Goal: Task Accomplishment & Management: Manage account settings

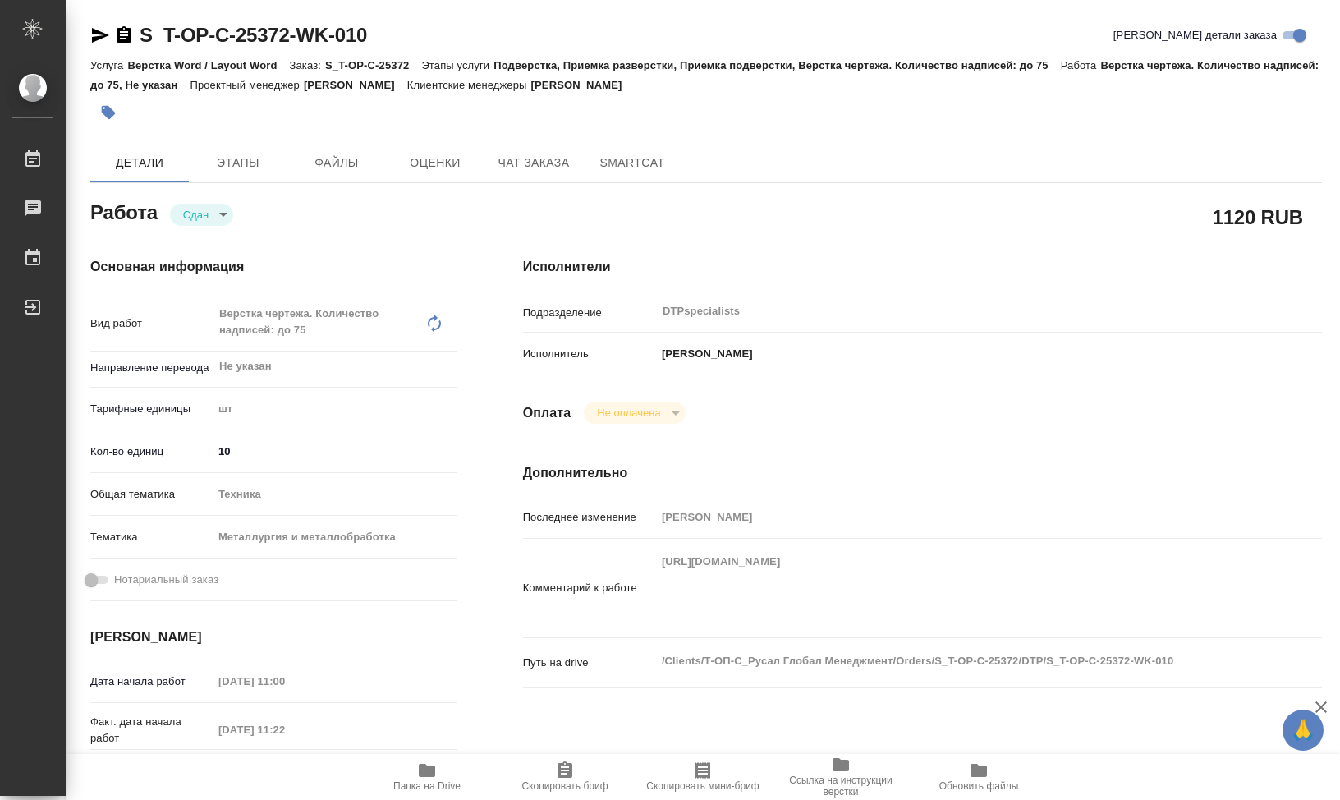
scroll to position [246, 0]
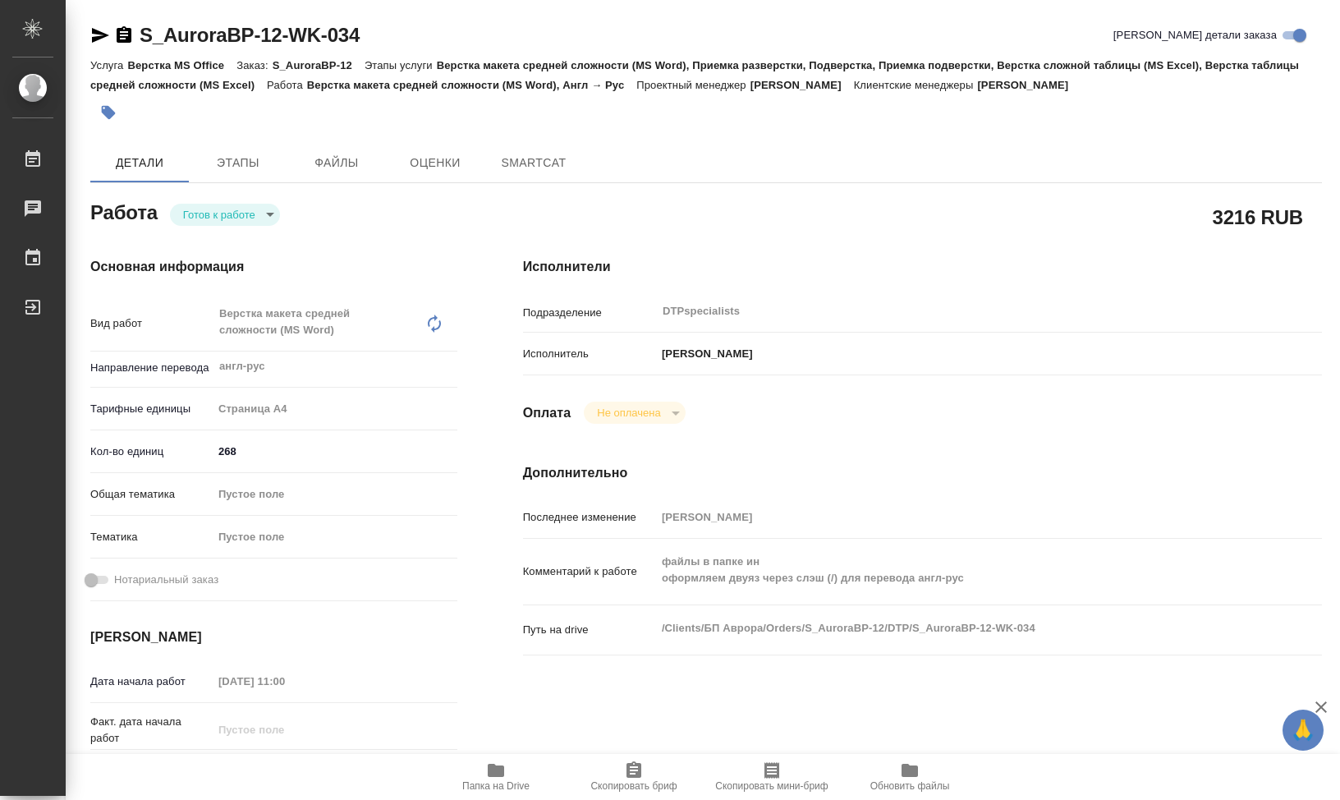
type textarea "x"
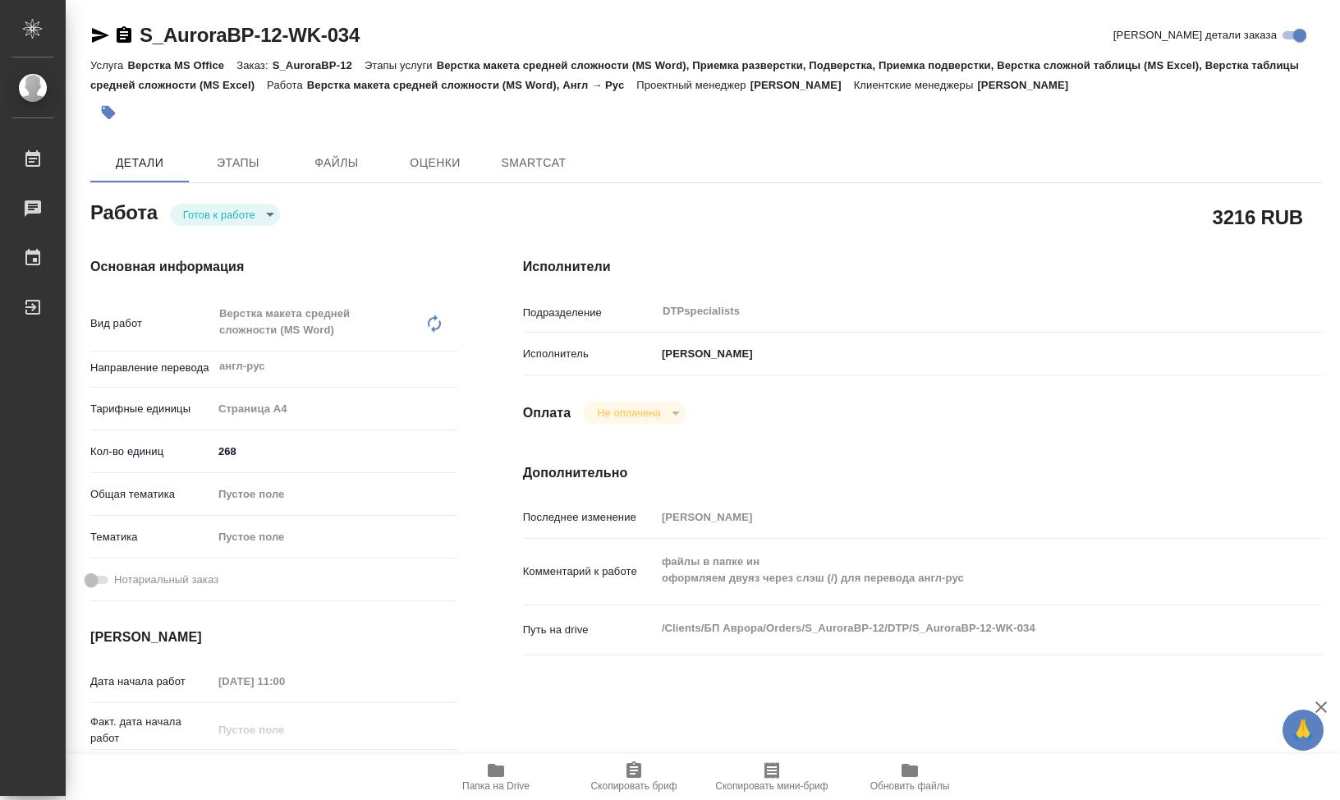
type textarea "x"
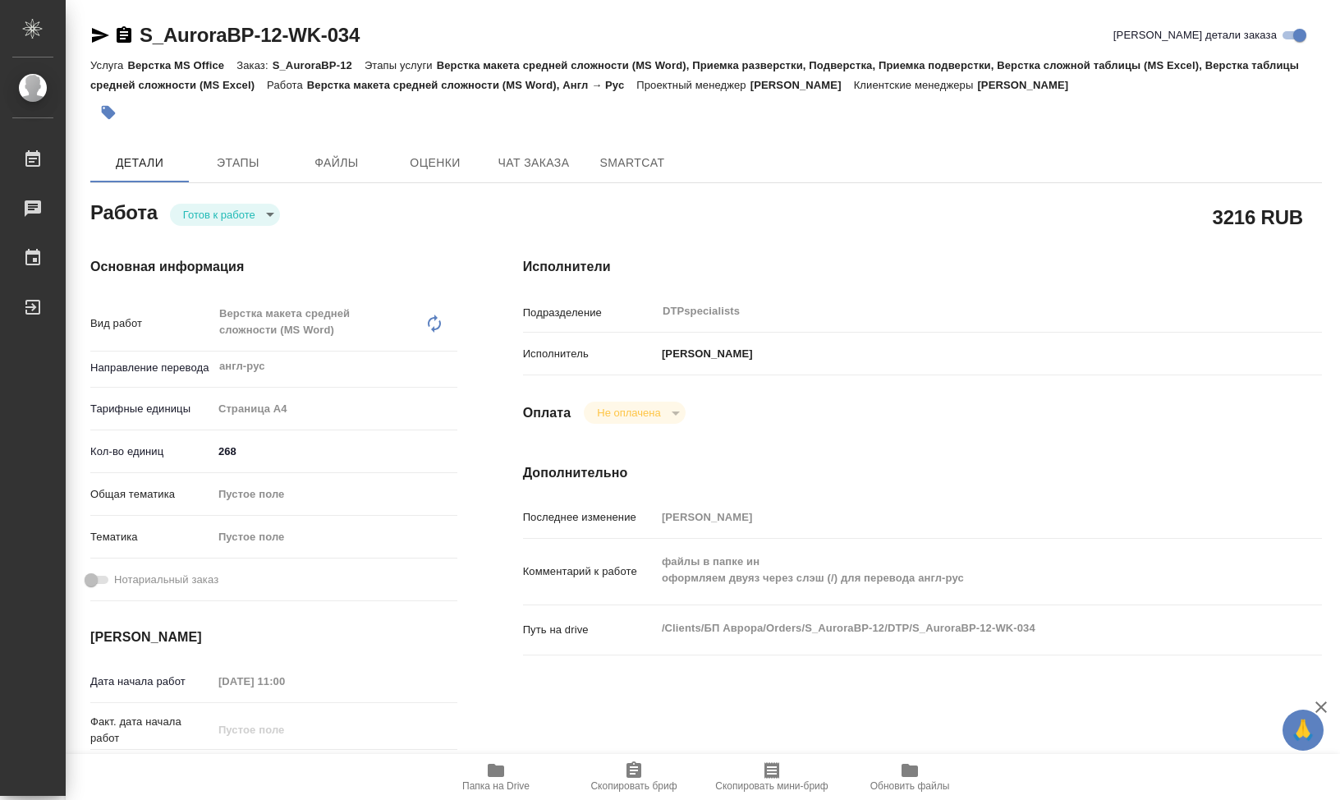
type textarea "x"
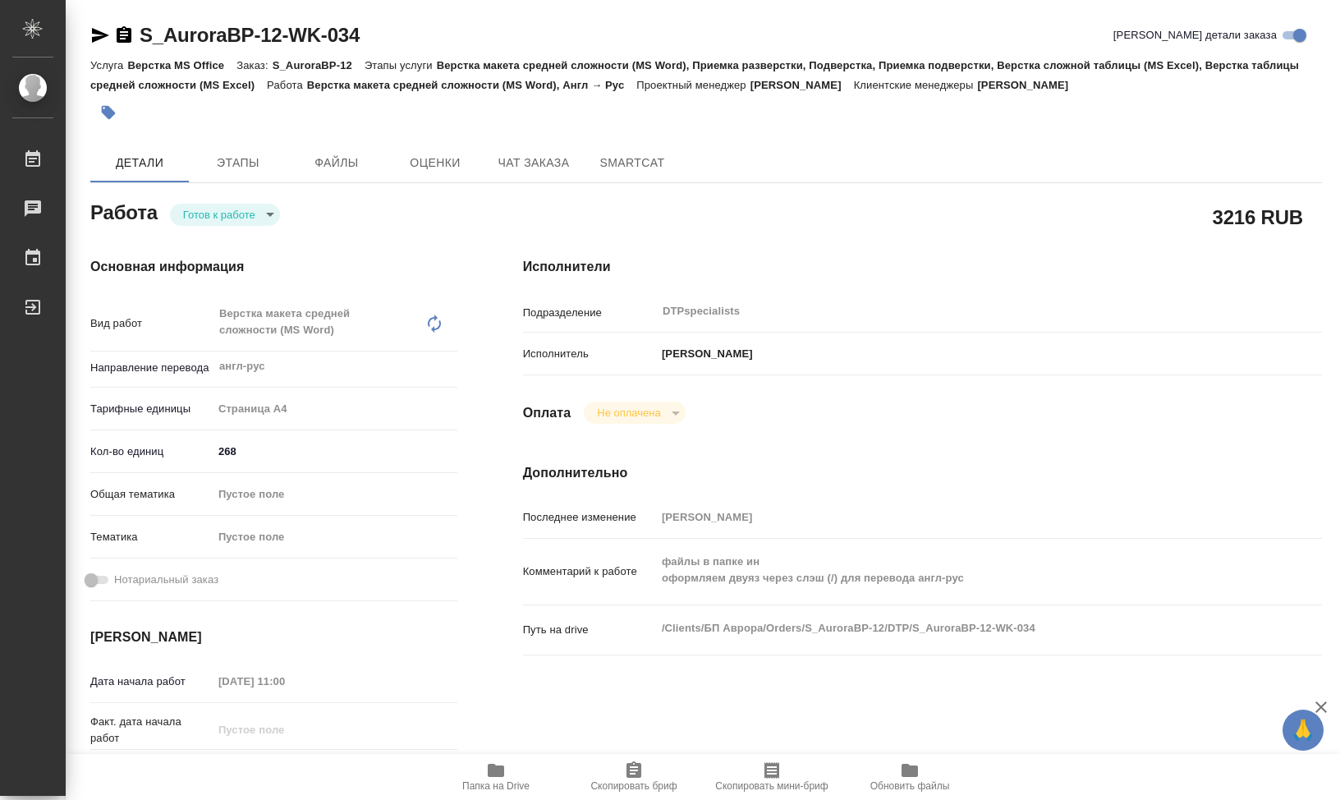
type textarea "x"
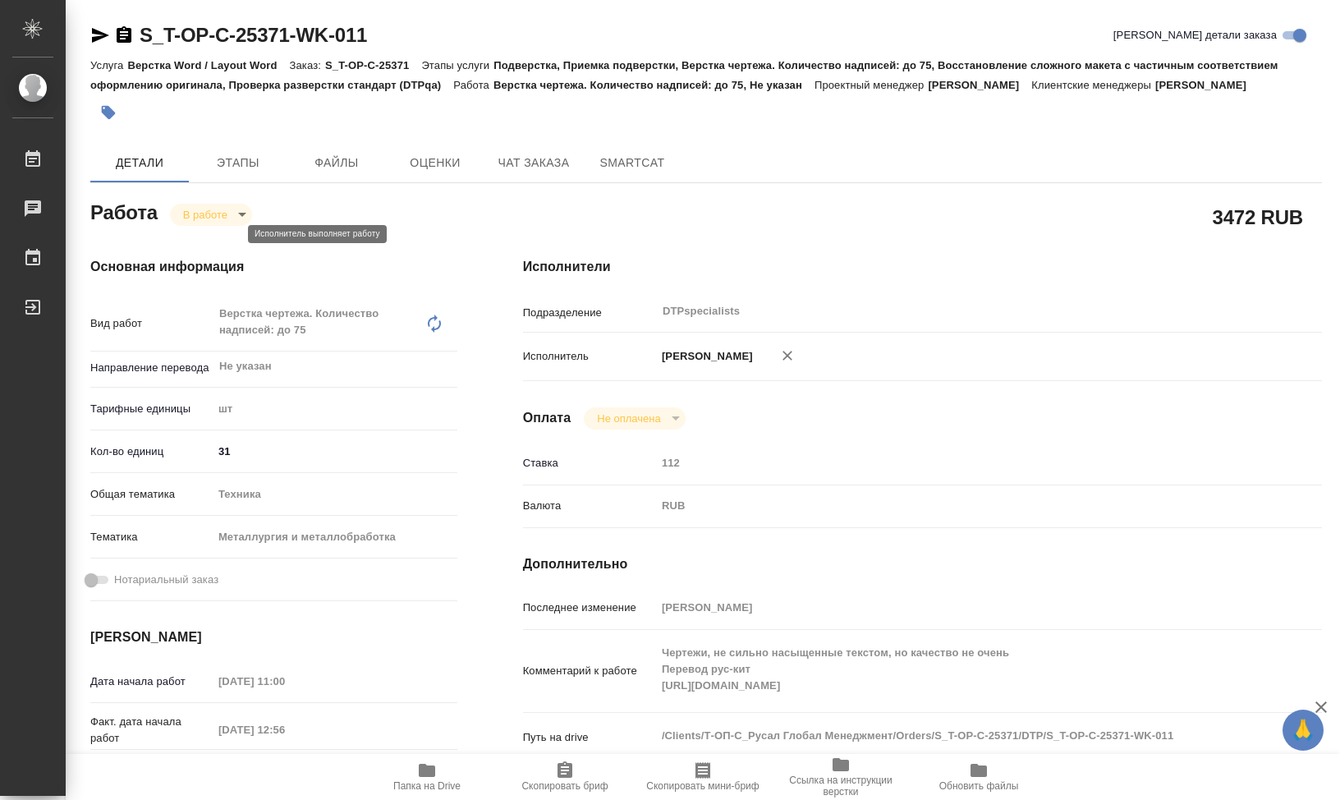
click at [235, 238] on body "🙏 .cls-1 fill:#fff; AWATERA Klimentovskii Sergei Работы 0 Чаты График Выйти S_T…" at bounding box center [670, 400] width 1340 height 800
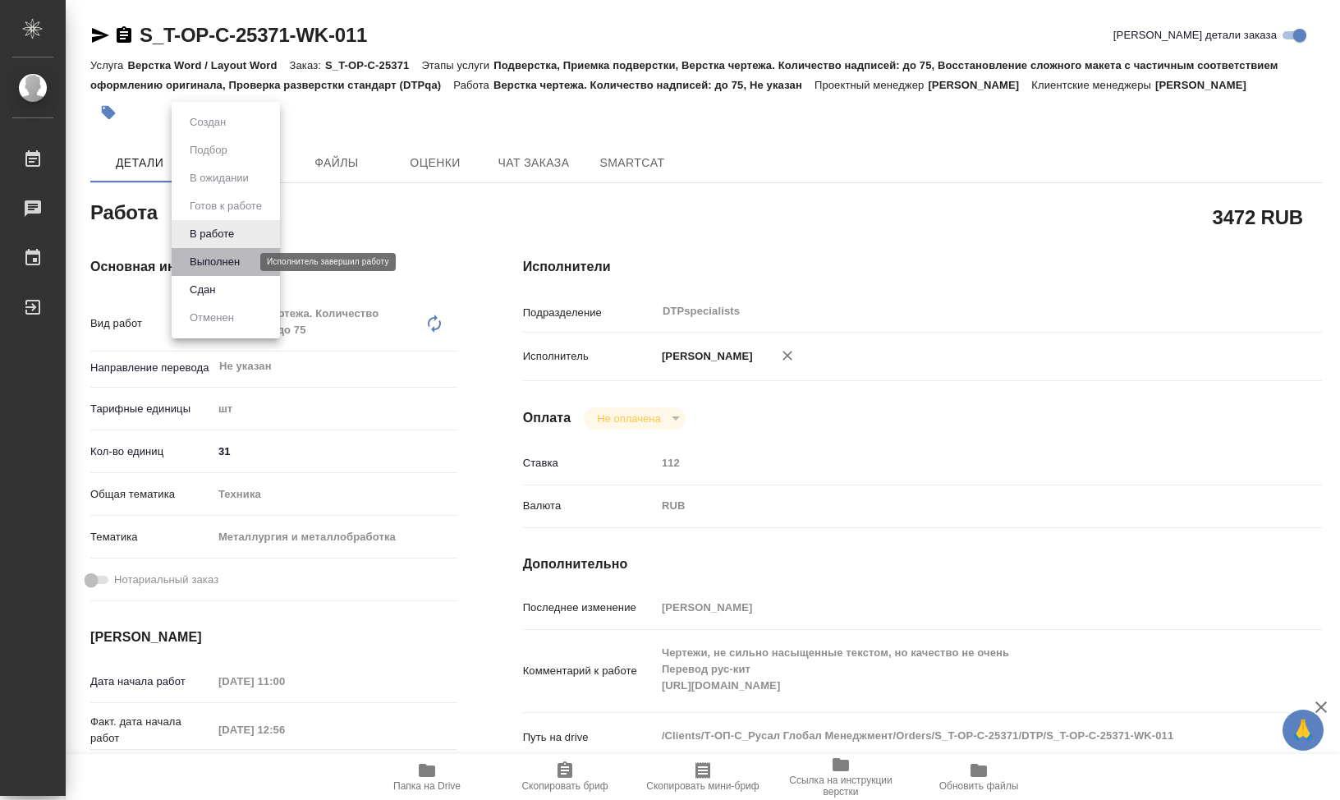
click at [233, 261] on button "Выполнен" at bounding box center [215, 262] width 60 height 18
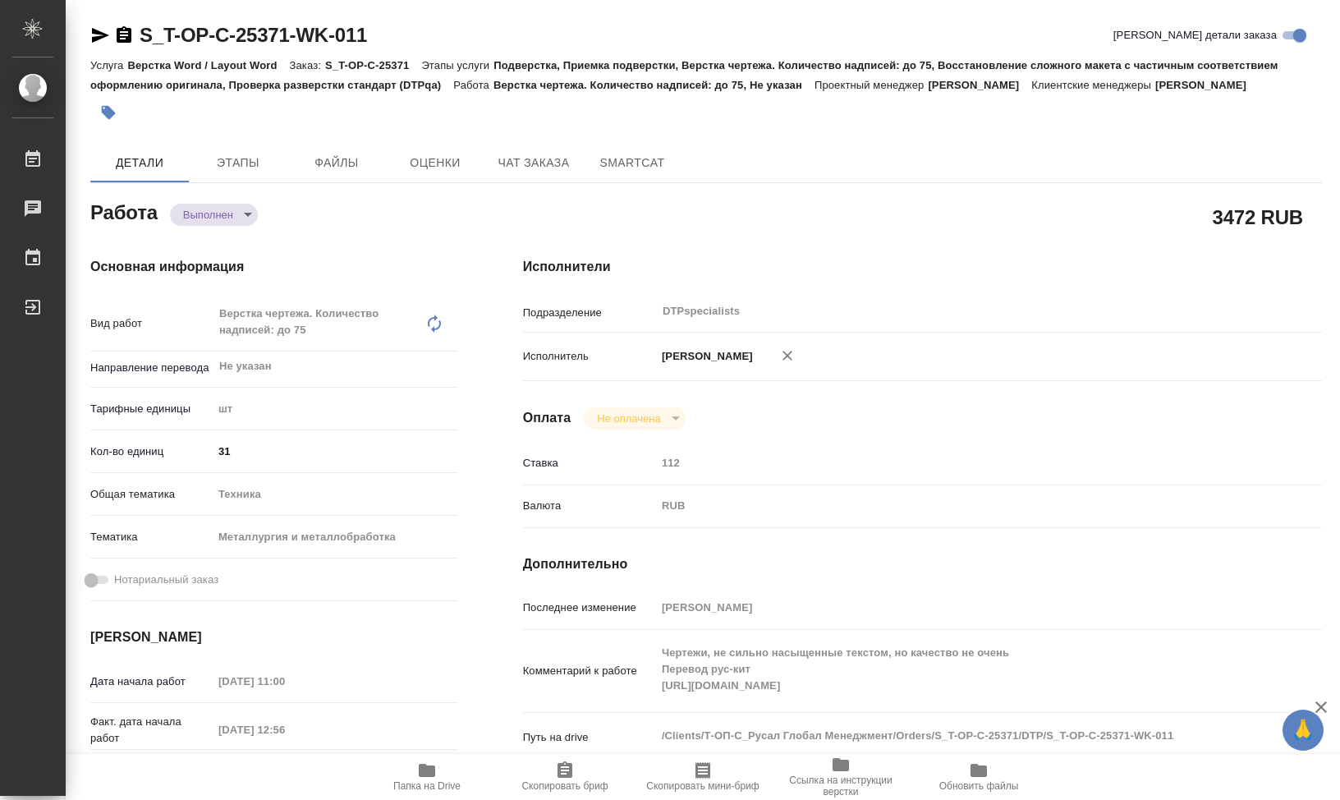
type textarea "x"
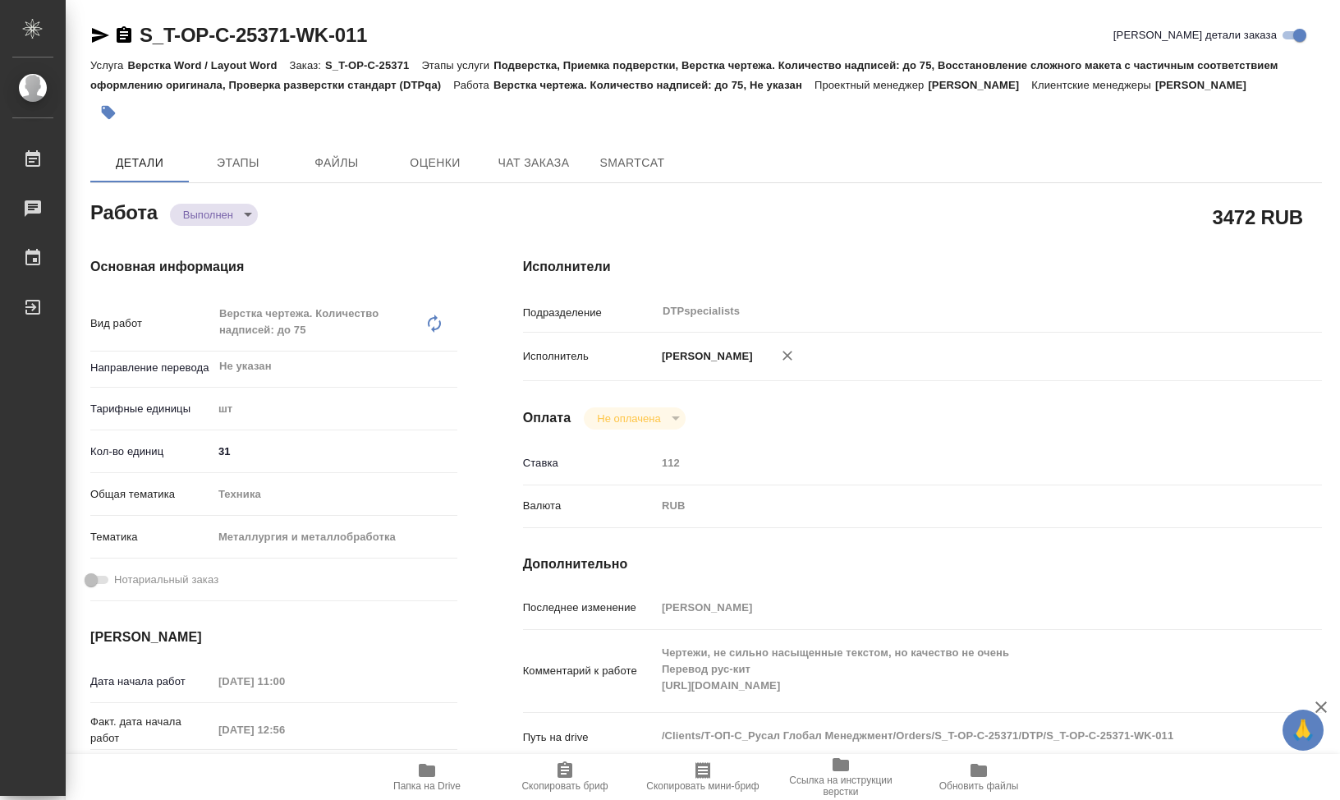
type textarea "x"
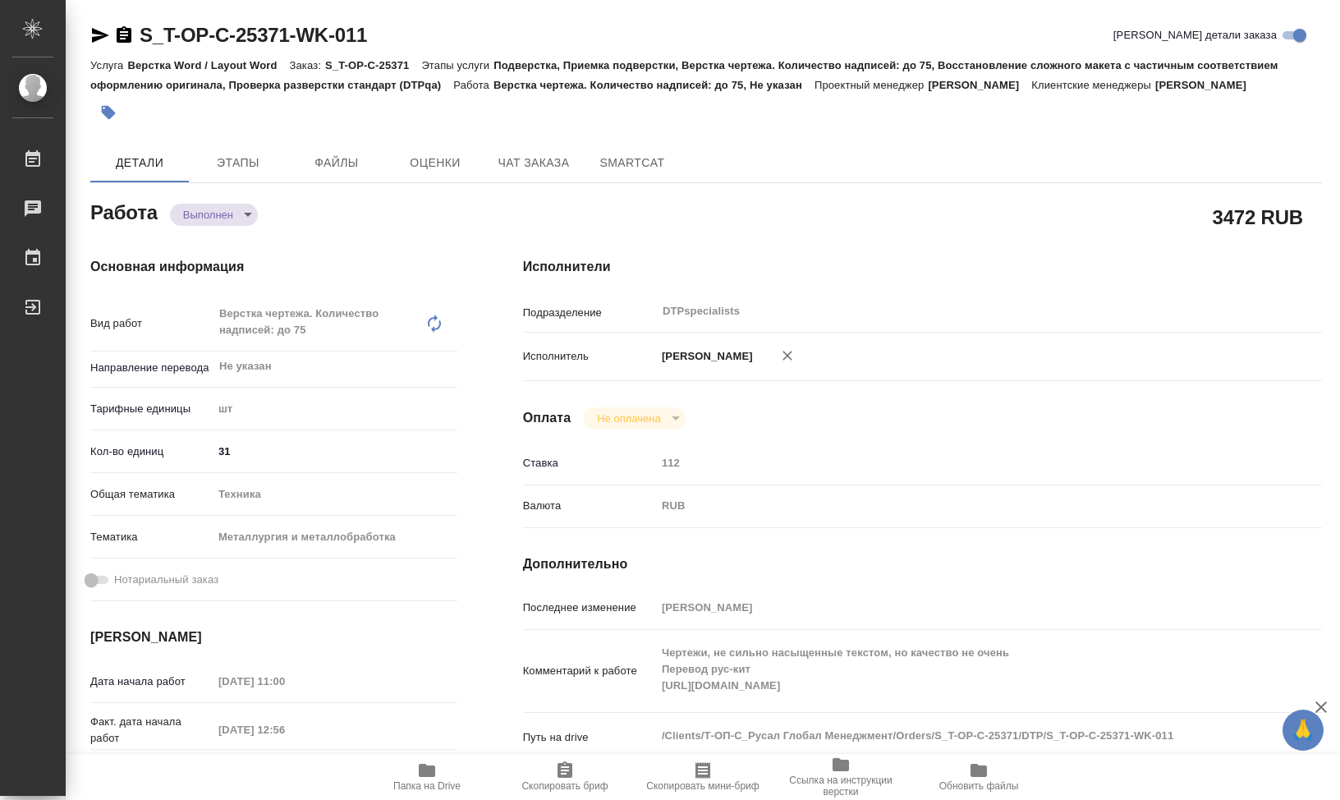
type textarea "x"
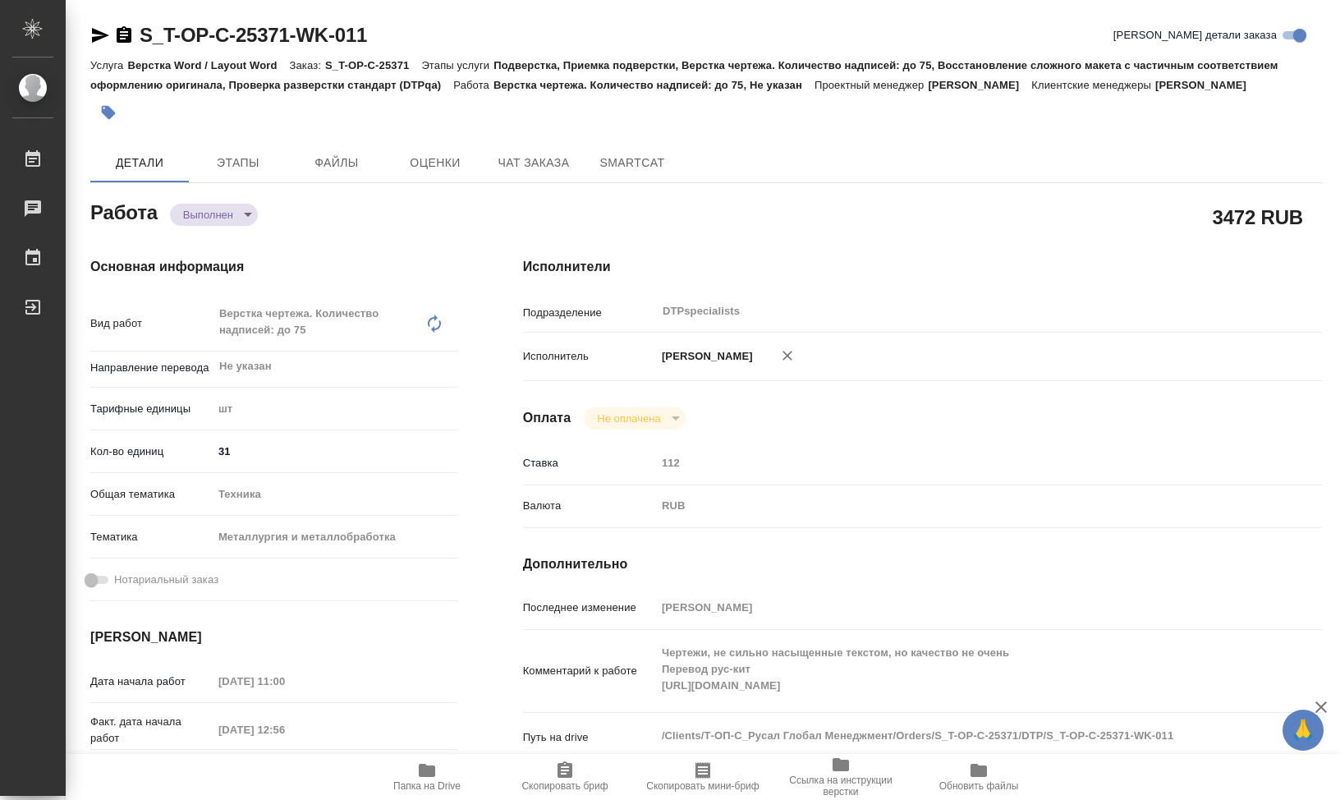
type textarea "x"
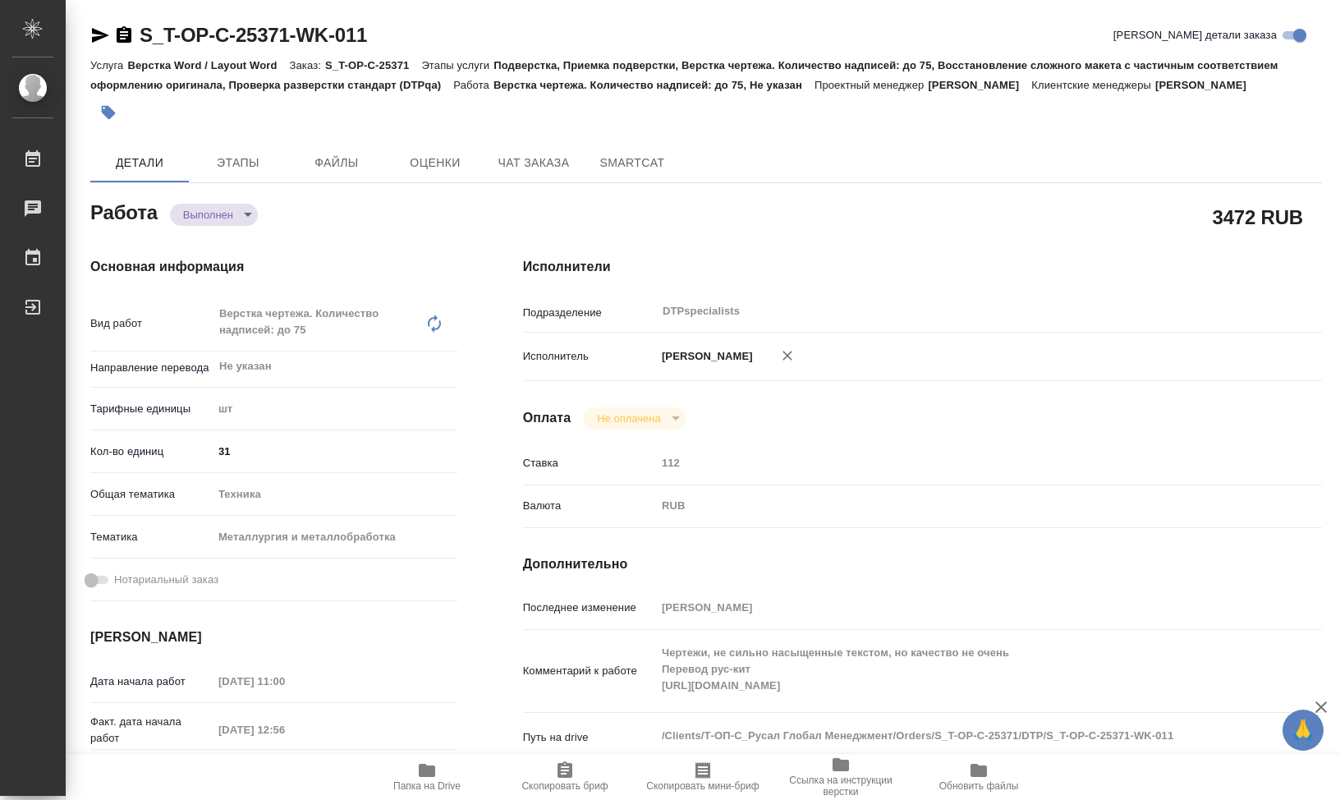
type textarea "x"
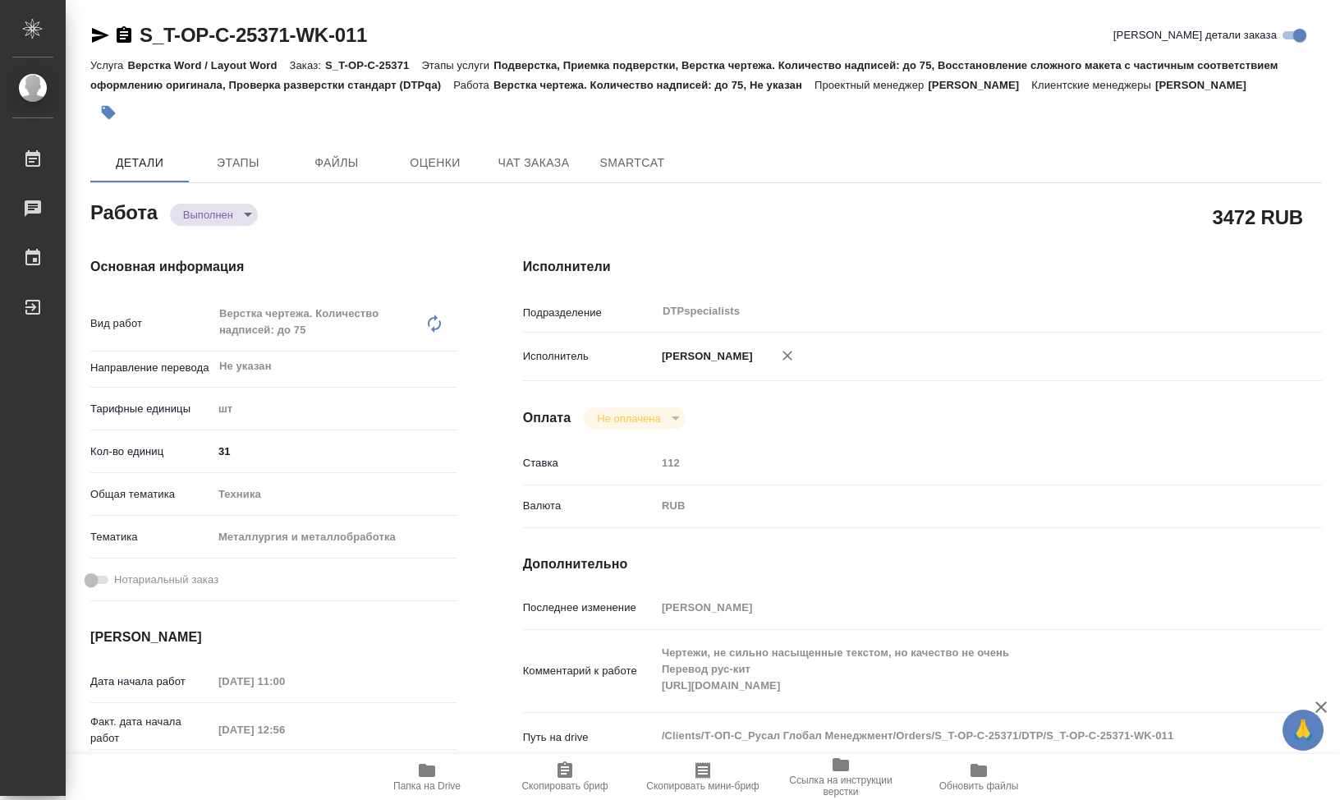
type textarea "x"
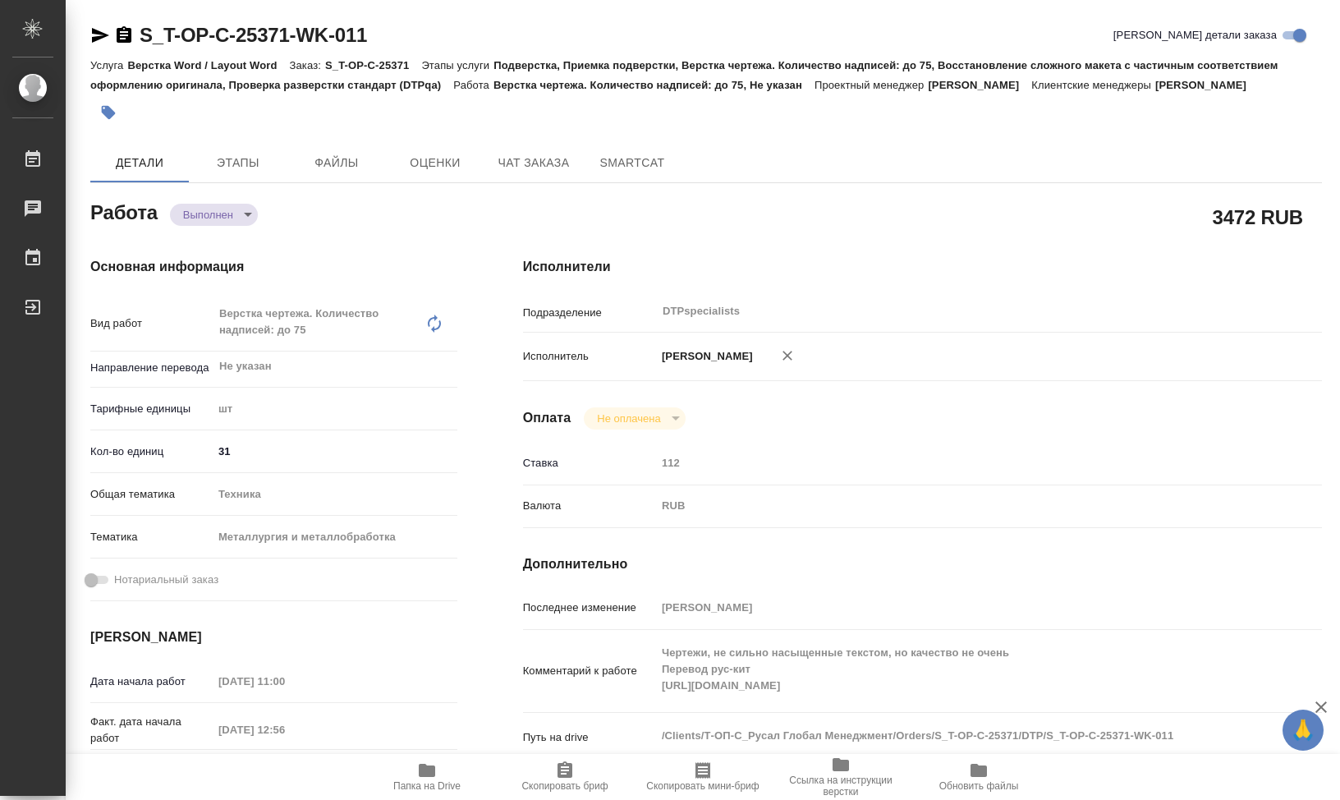
click at [344, 131] on div at bounding box center [500, 112] width 821 height 36
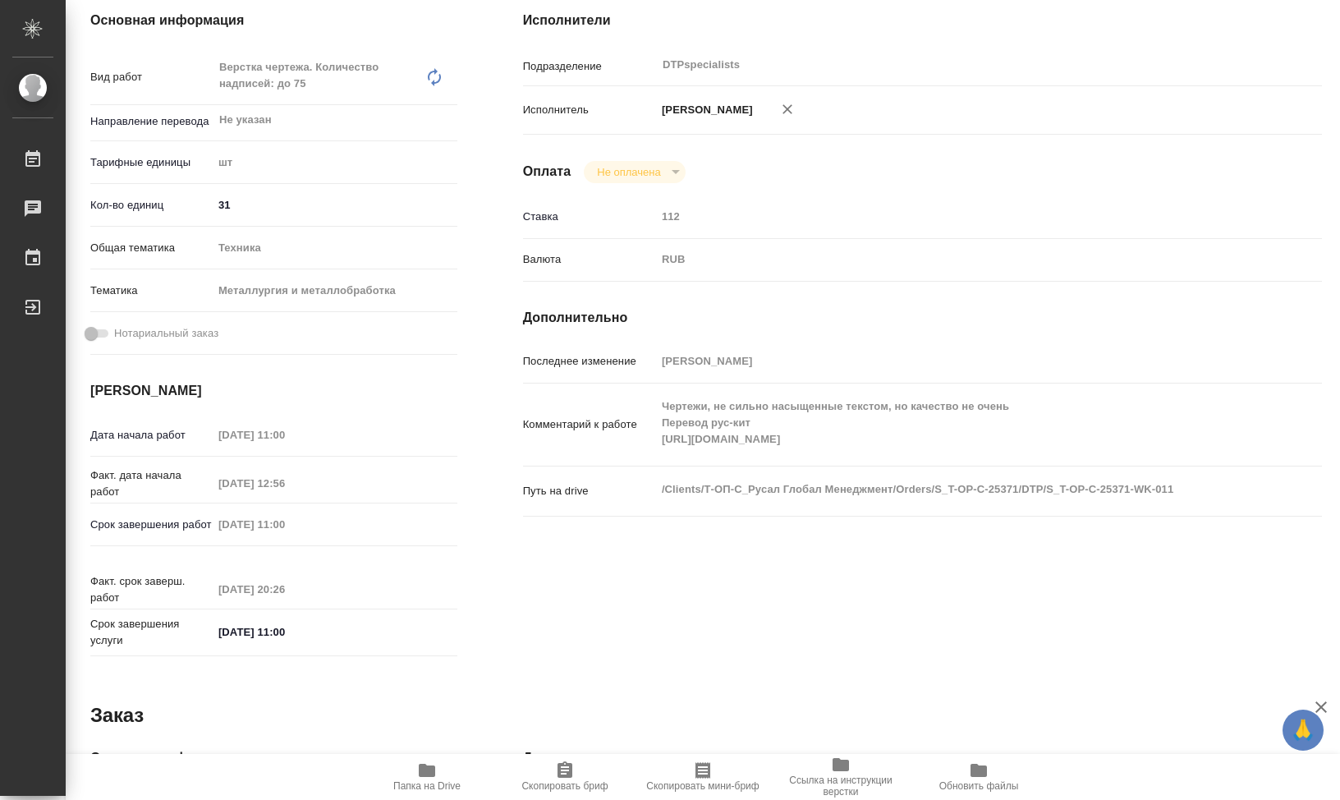
type textarea "x"
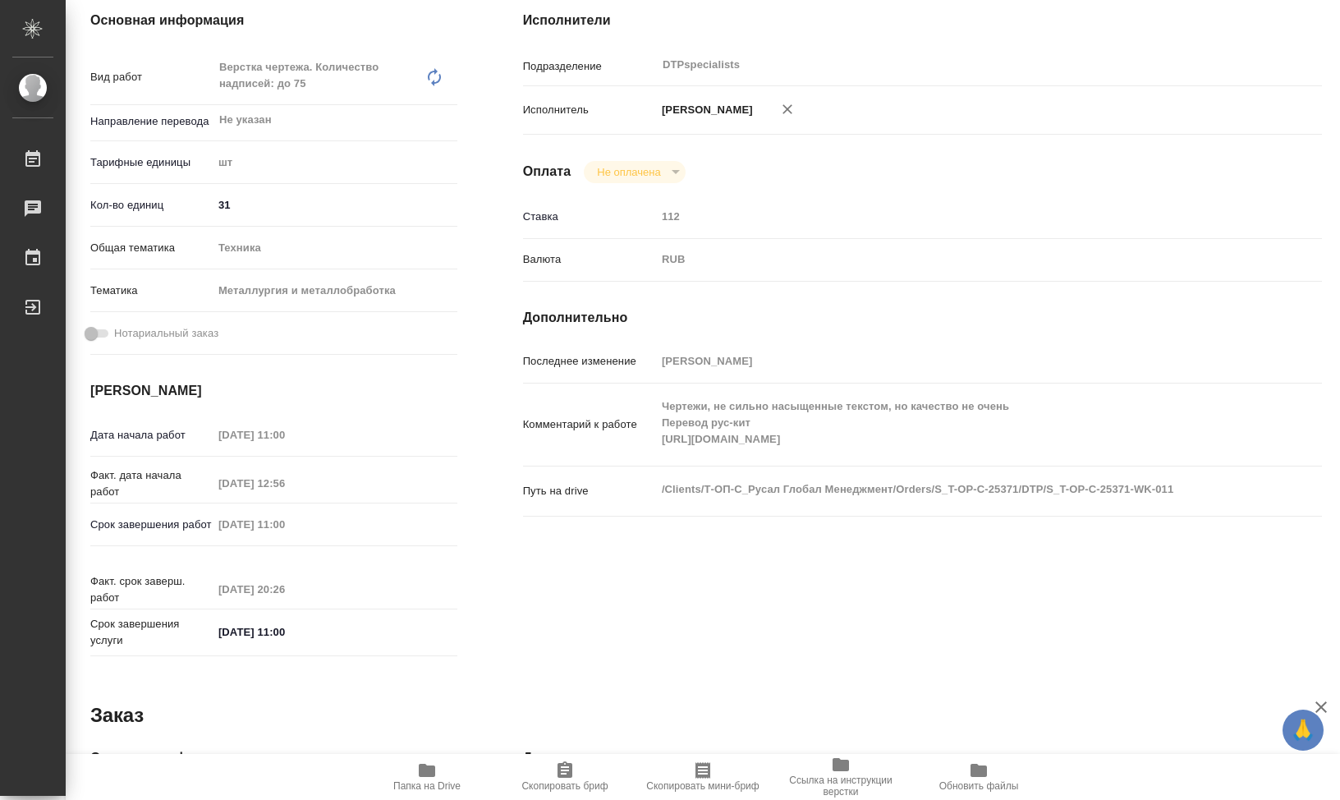
type textarea "x"
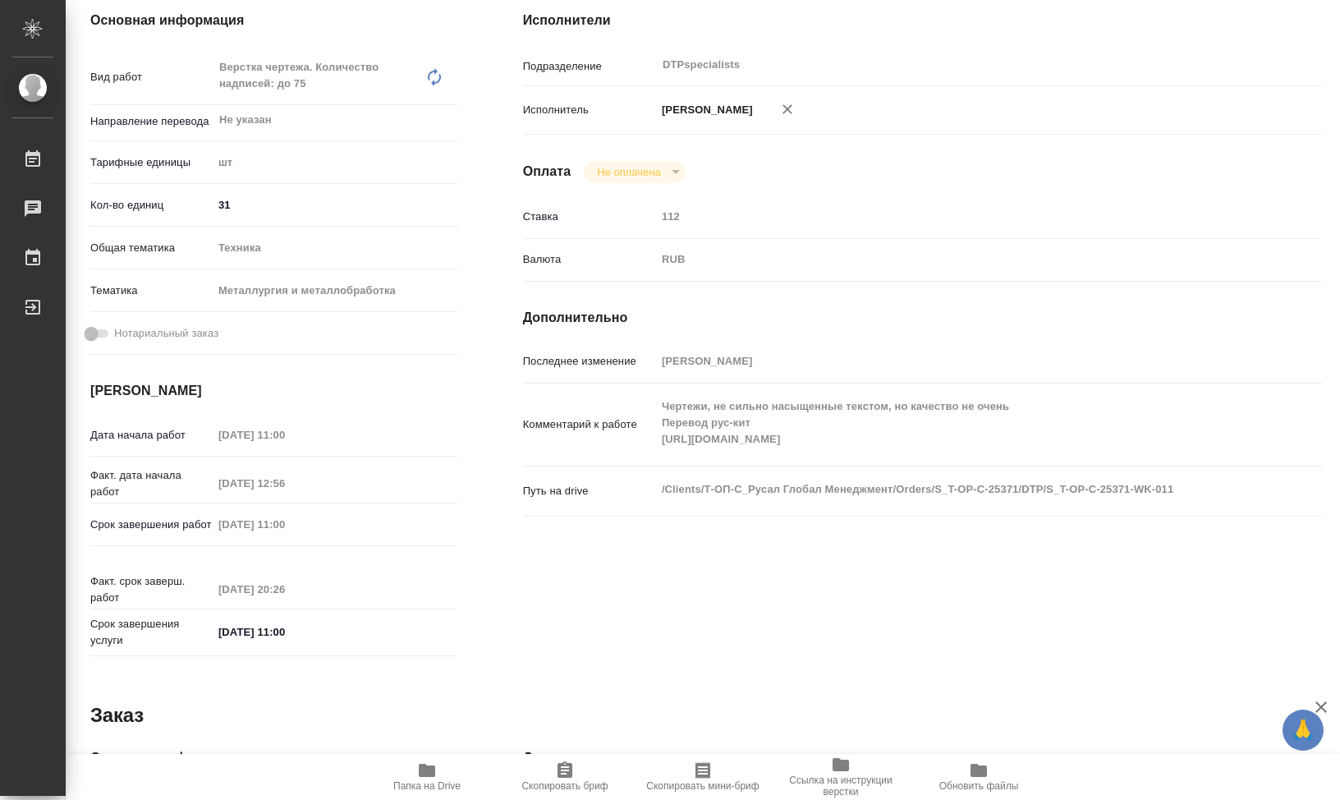
type textarea "x"
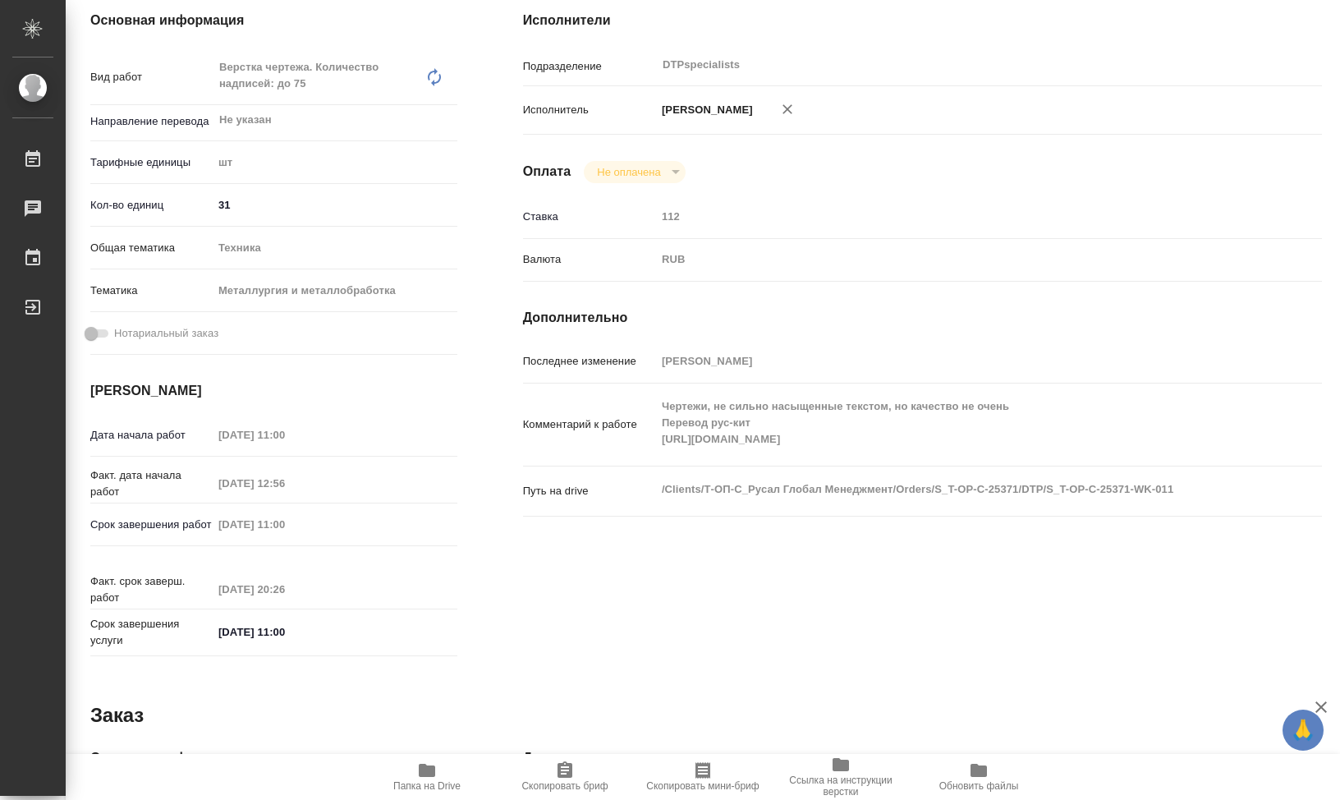
type textarea "x"
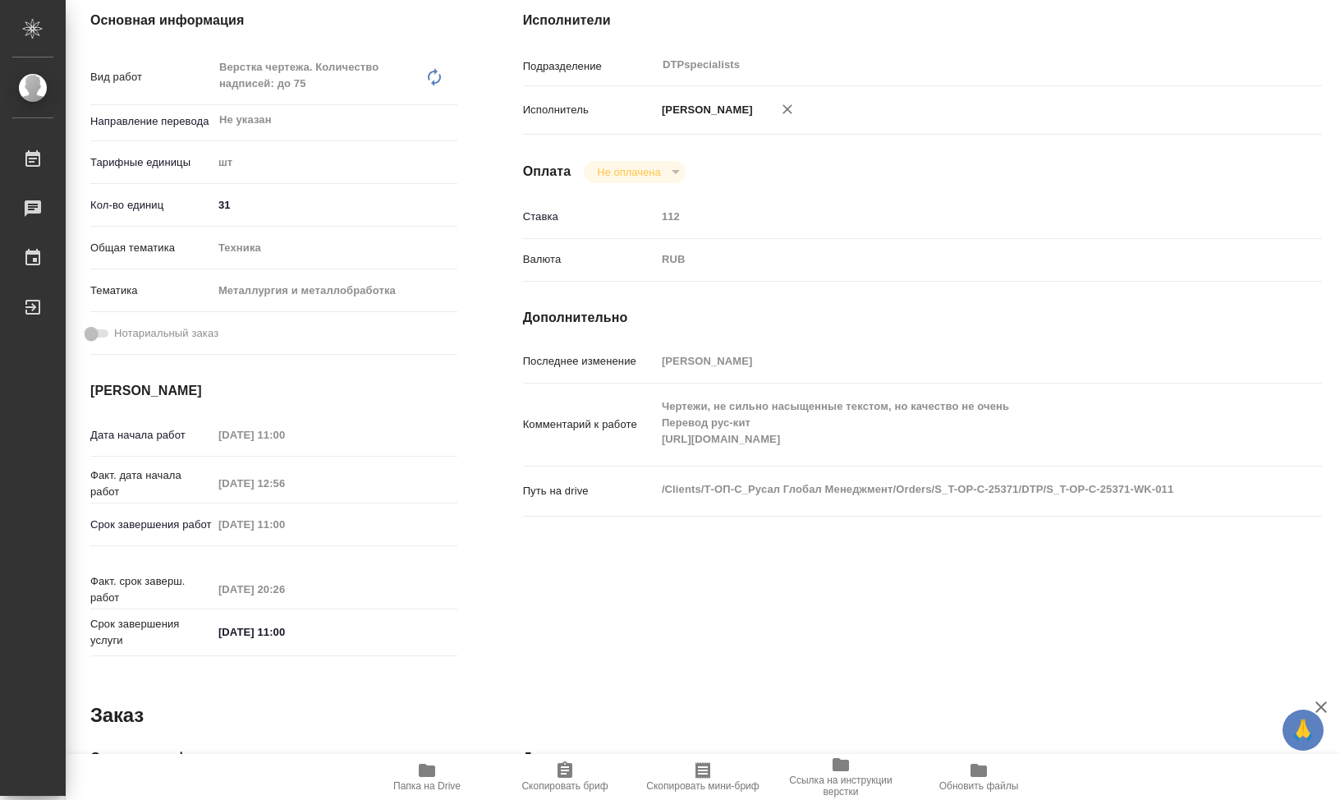
type textarea "x"
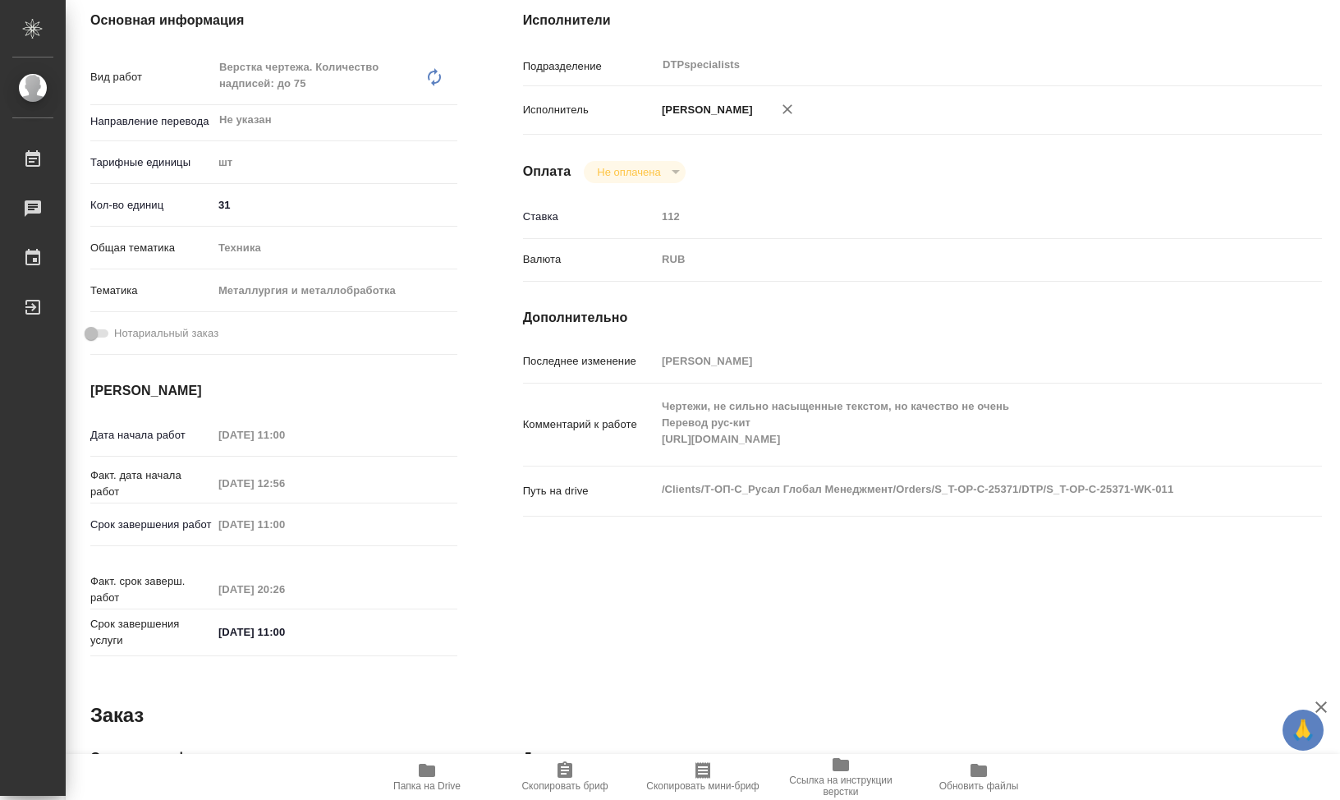
type textarea "x"
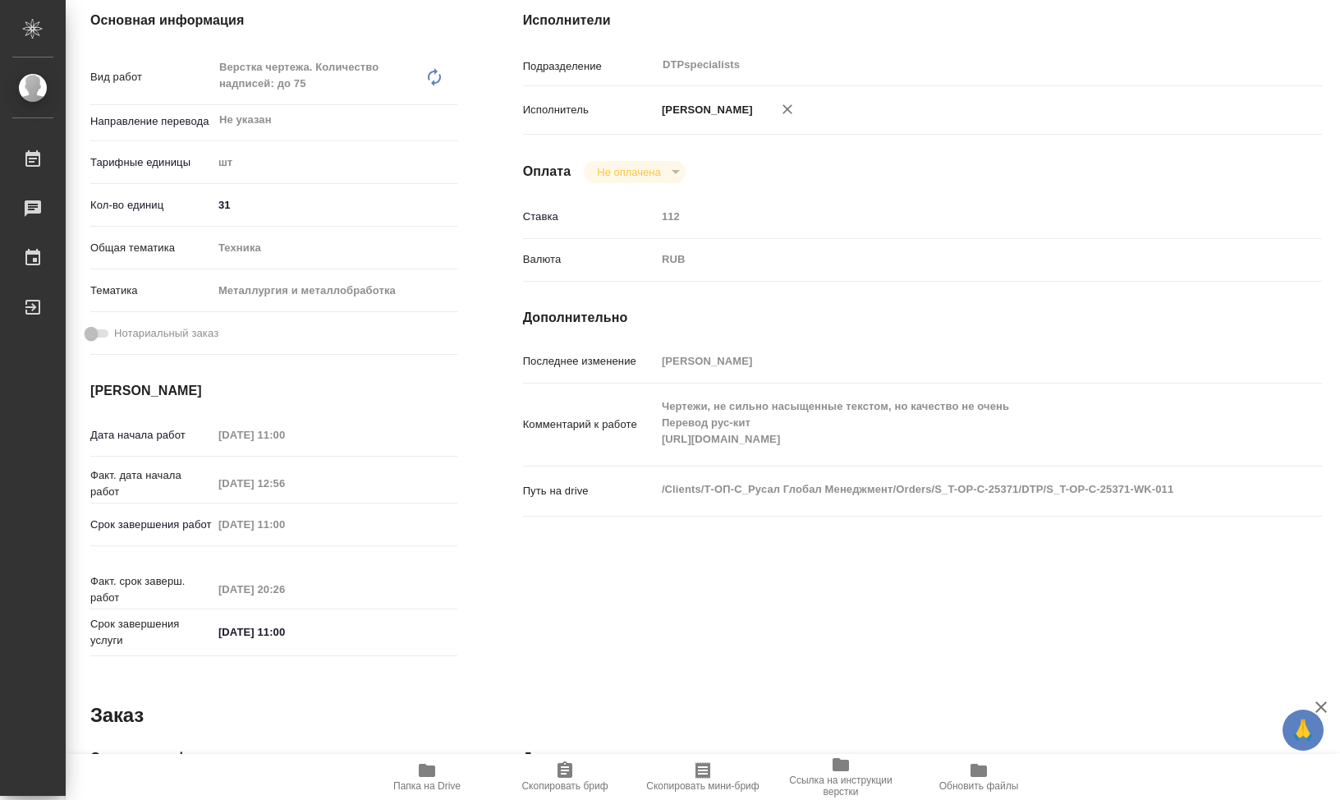
drag, startPoint x: 1222, startPoint y: 211, endPoint x: 1208, endPoint y: 205, distance: 15.9
click at [1220, 210] on div "Исполнители Подразделение DTPspecialists ​ Исполнитель Климентовский Сергей Опл…" at bounding box center [922, 336] width 864 height 717
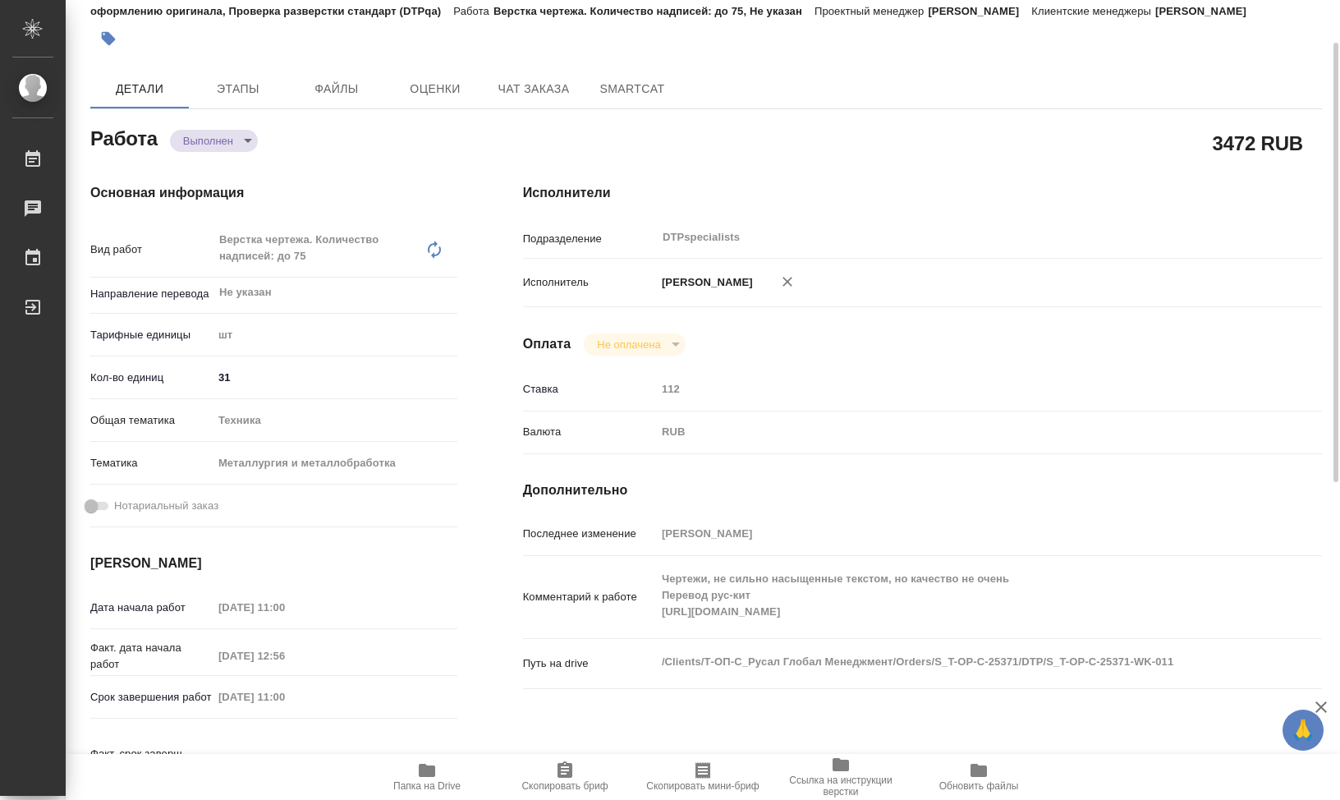
scroll to position [0, 0]
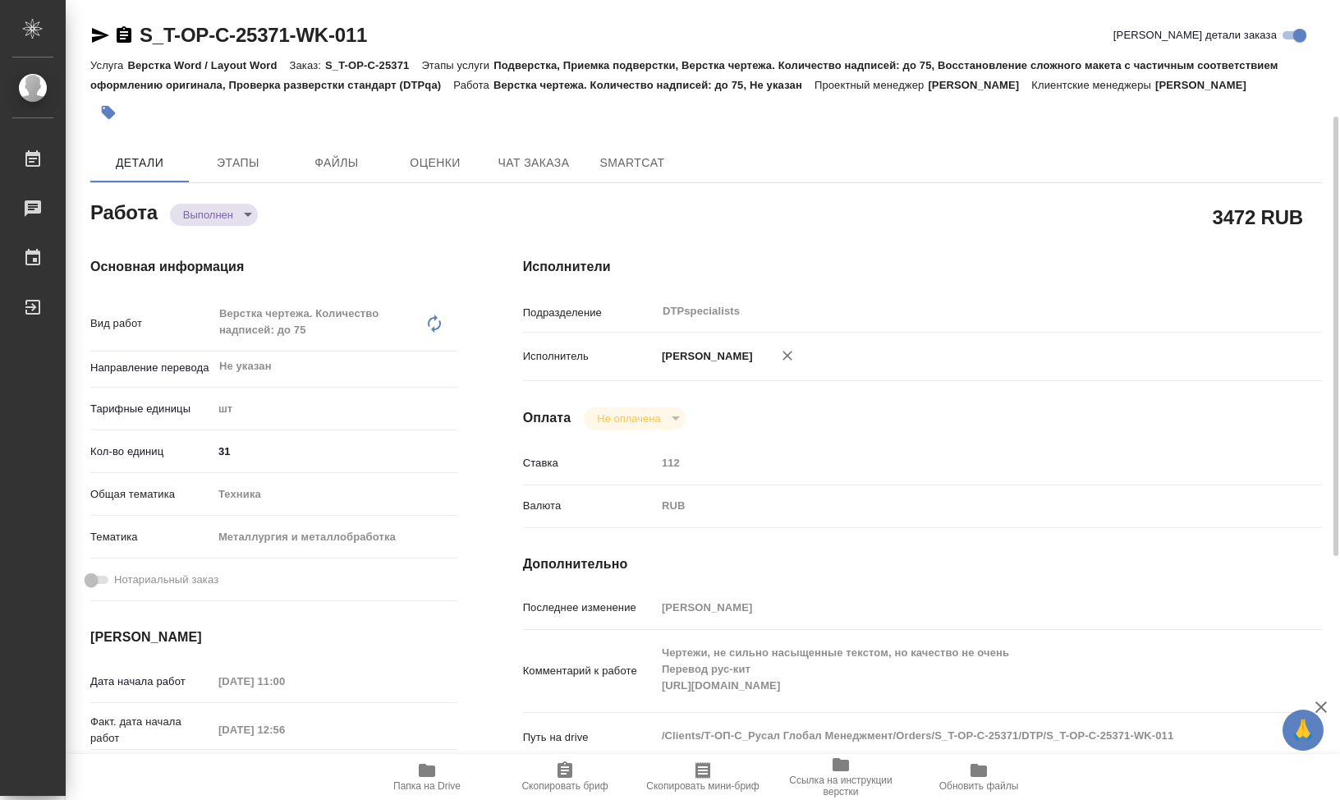
type textarea "x"
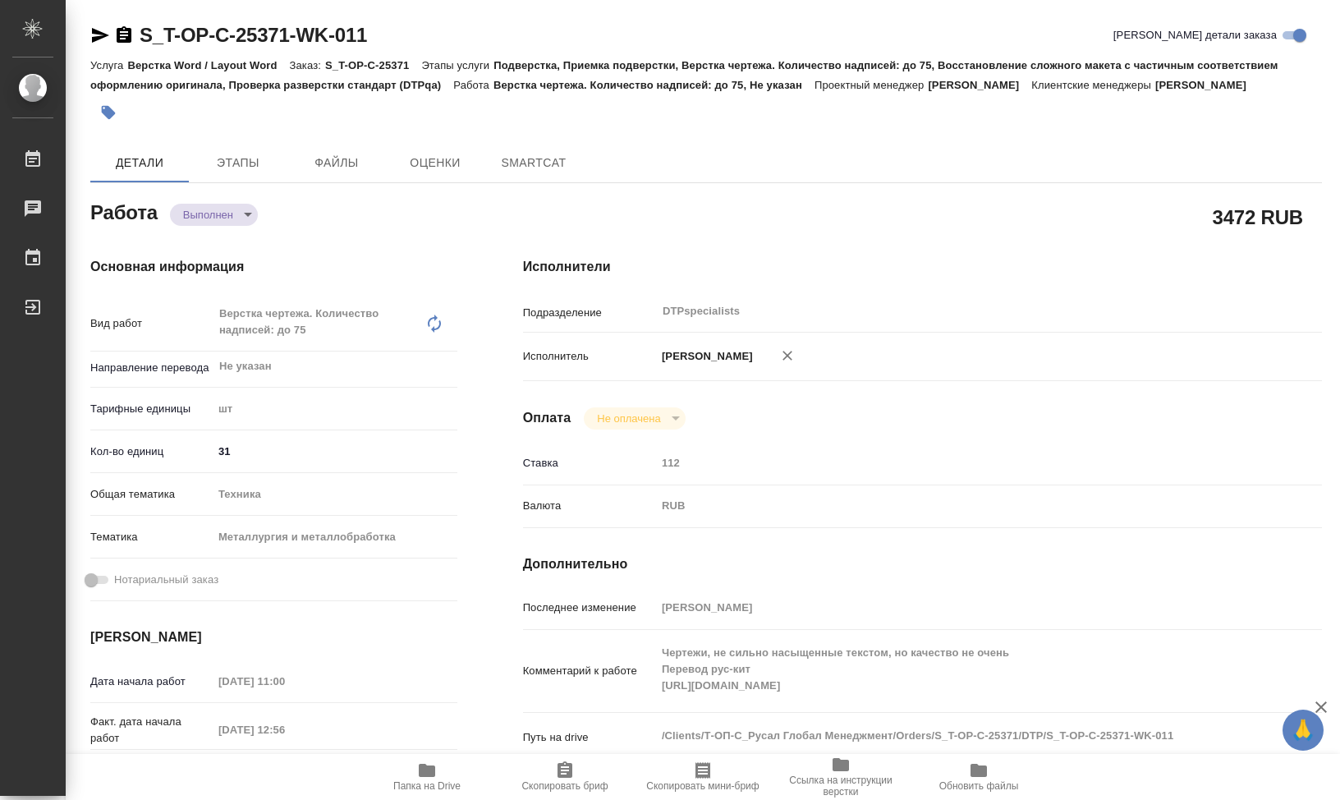
type textarea "x"
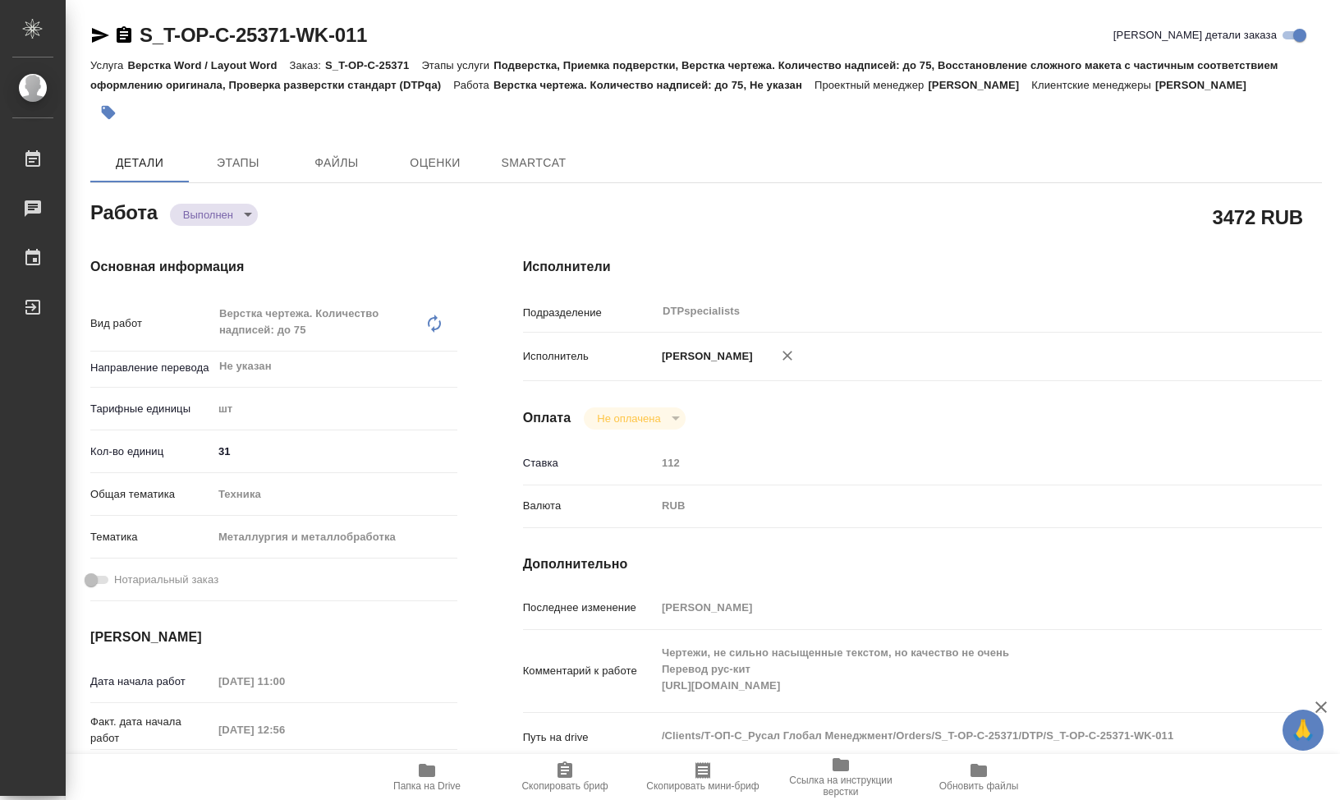
type textarea "x"
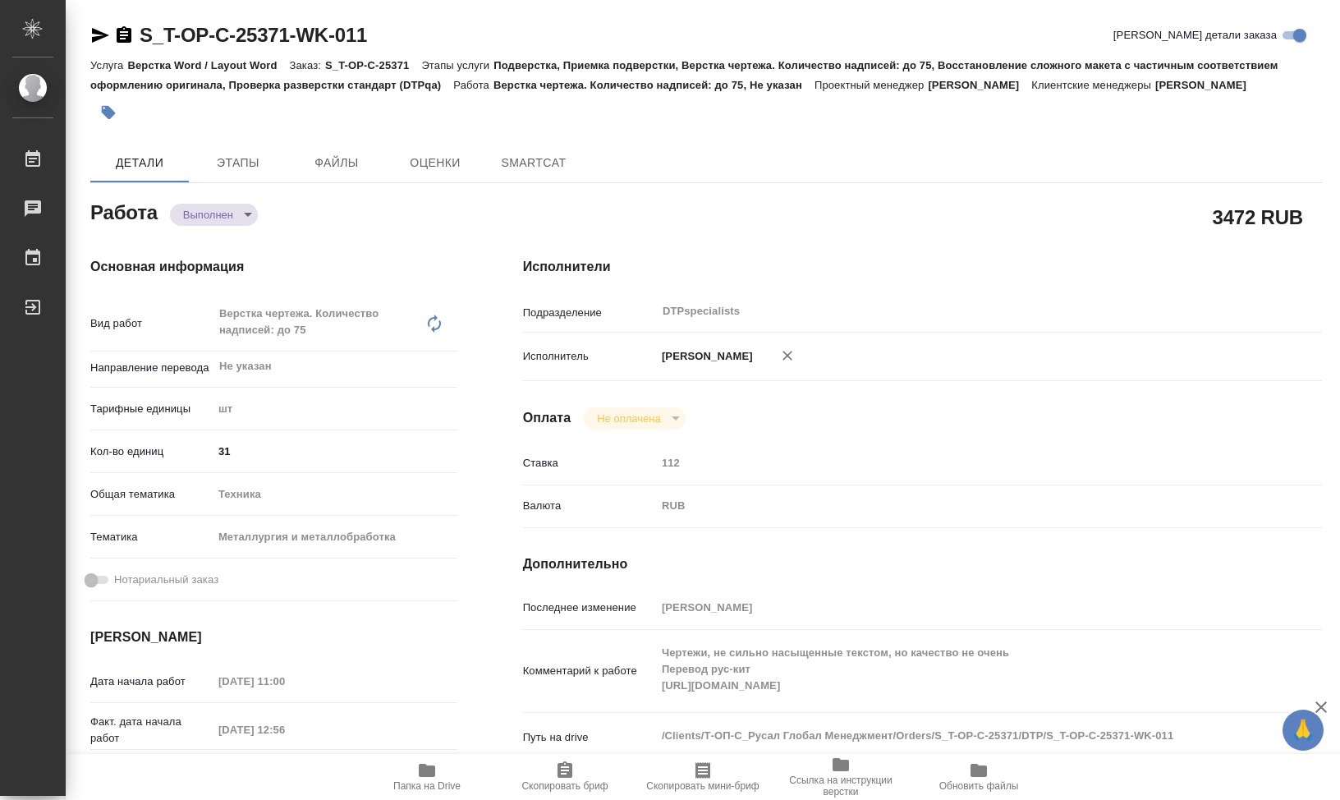
type textarea "x"
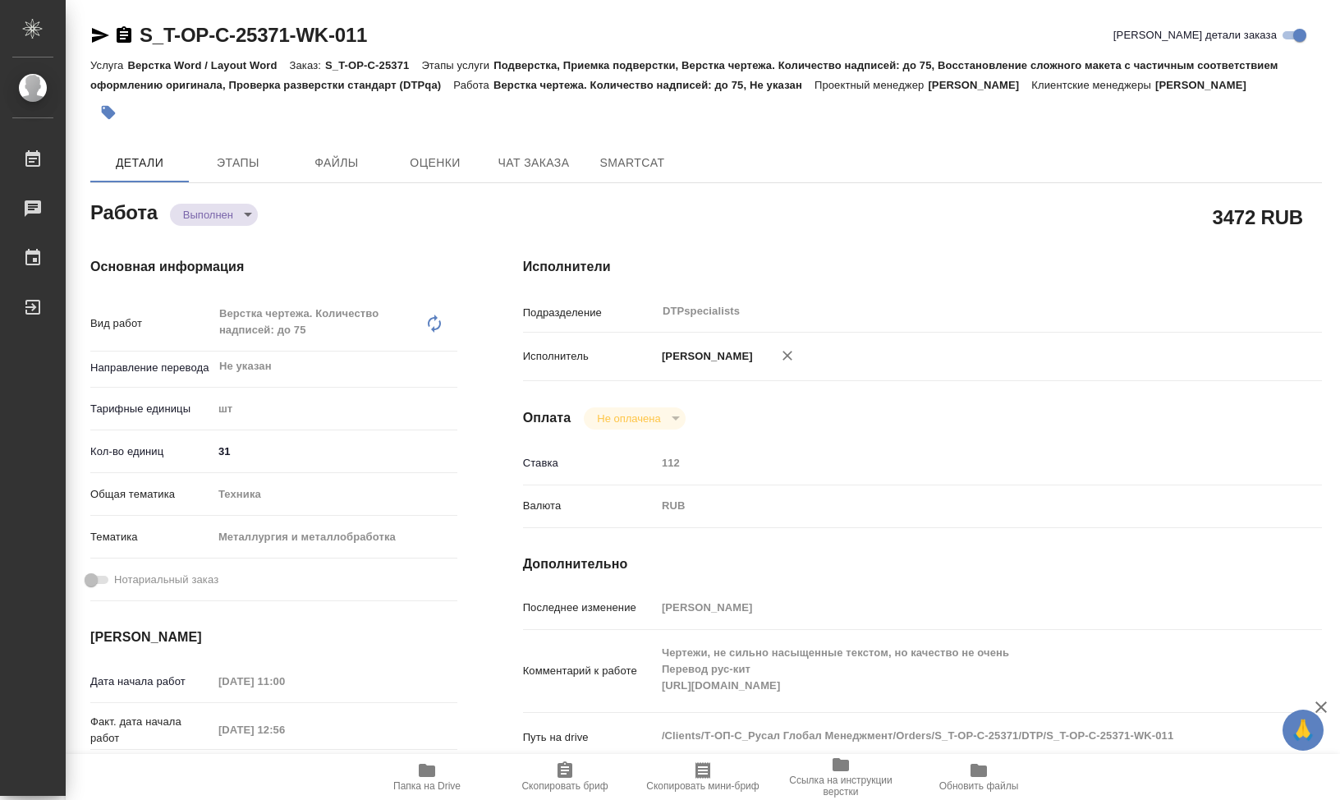
type textarea "x"
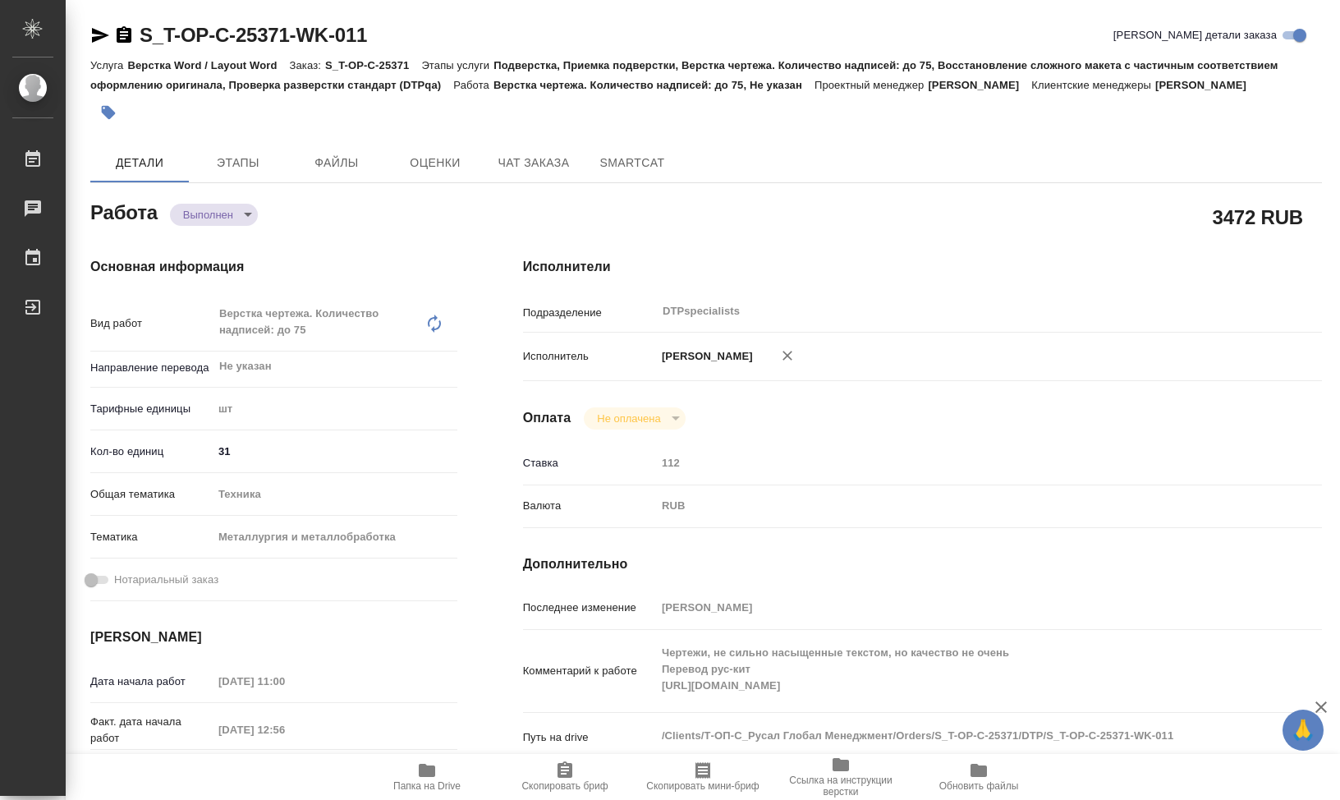
type textarea "x"
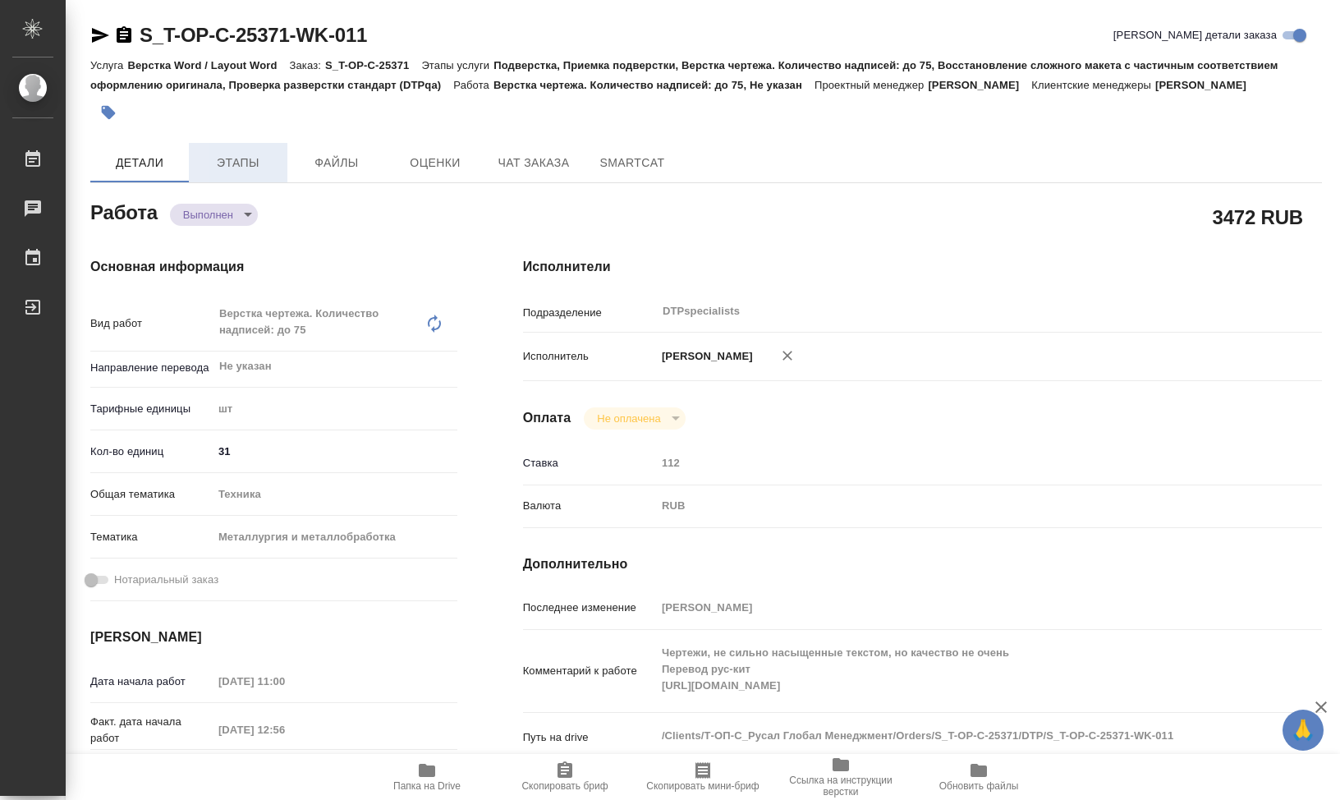
click at [251, 173] on span "Этапы" at bounding box center [238, 163] width 79 height 21
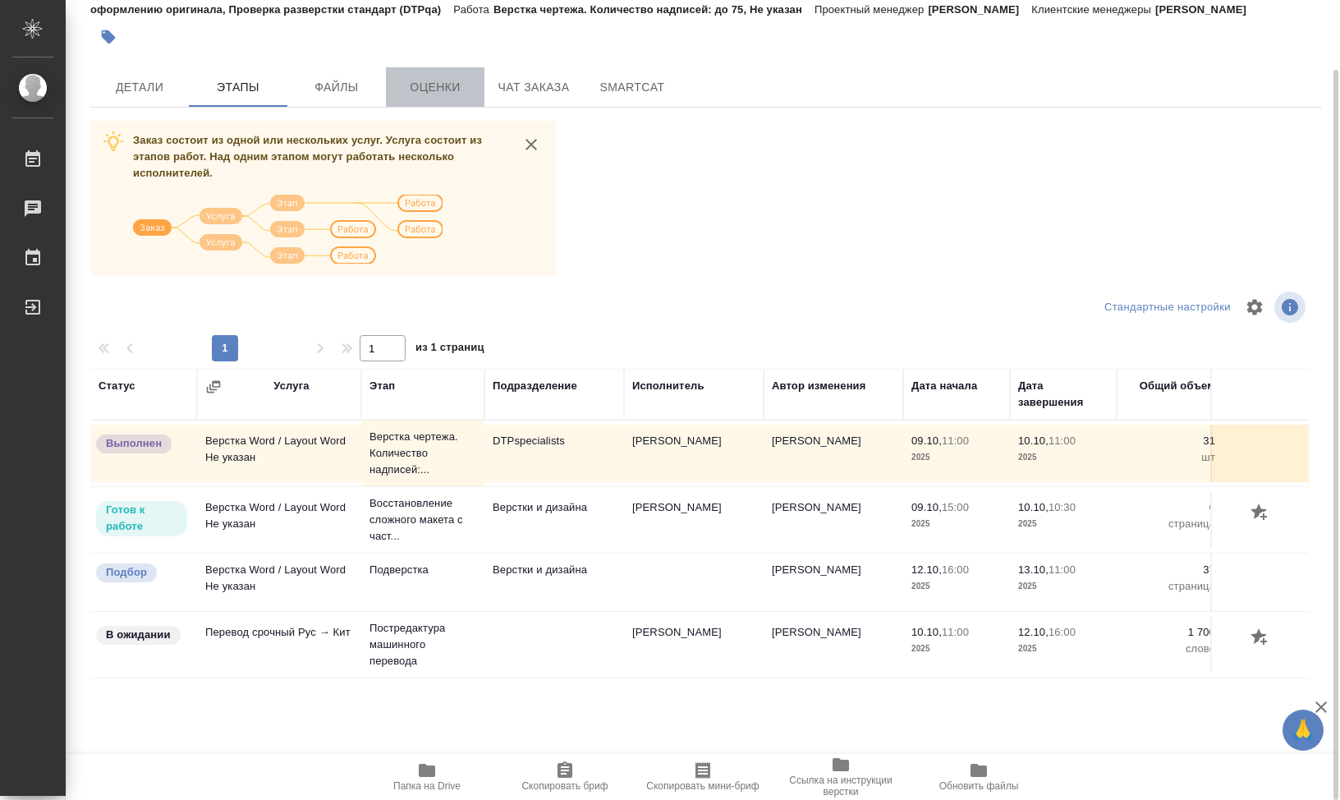
click at [418, 98] on span "Оценки" at bounding box center [435, 87] width 79 height 21
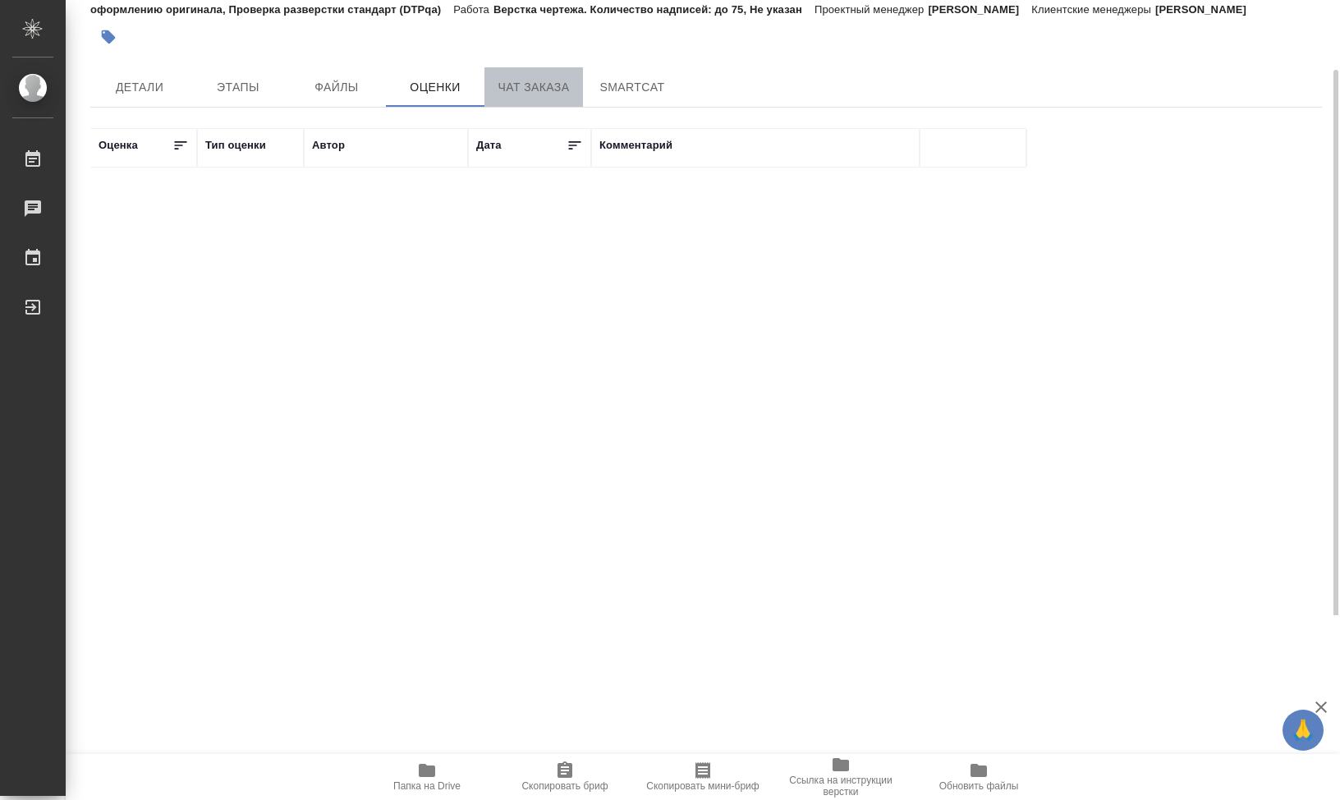
click at [515, 98] on span "Чат заказа" at bounding box center [533, 87] width 79 height 21
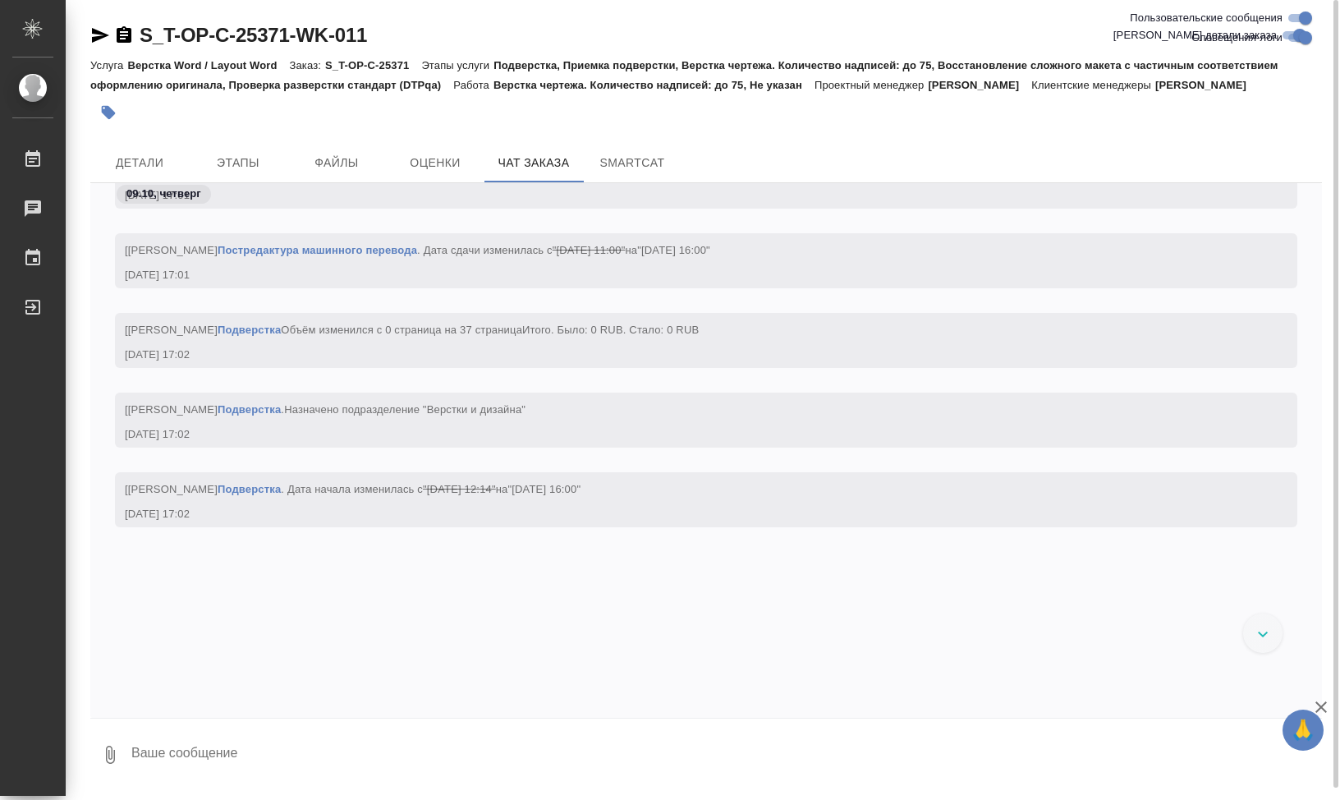
scroll to position [8519, 0]
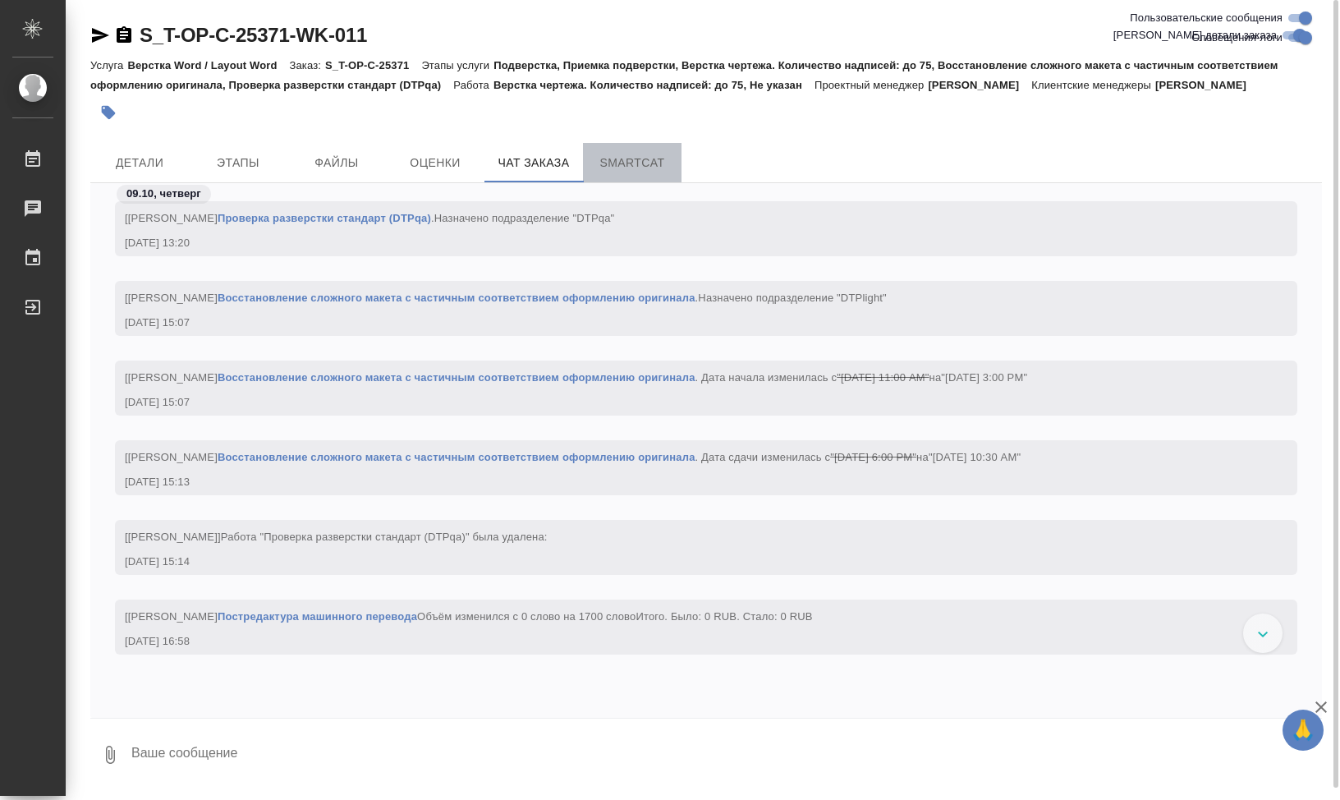
click at [596, 173] on span "SmartCat" at bounding box center [632, 163] width 79 height 21
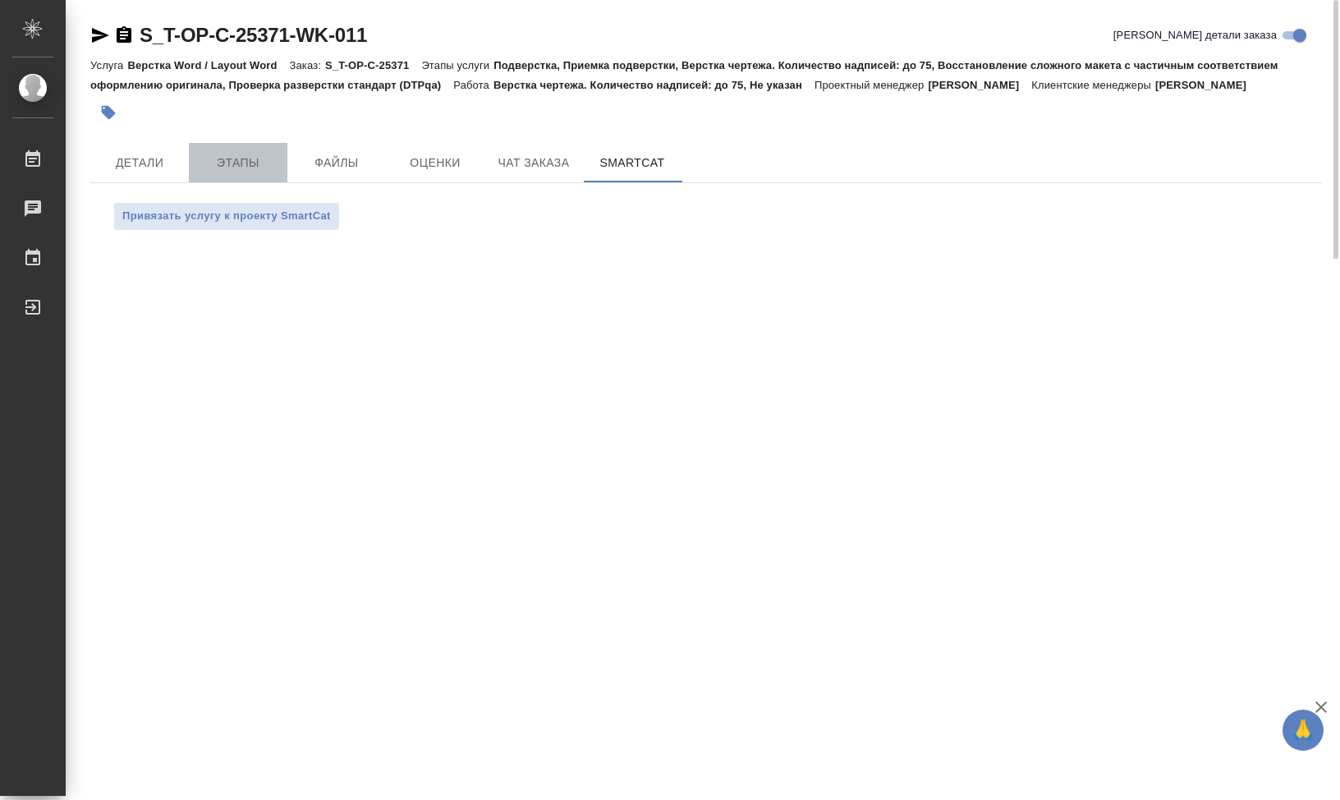
click at [213, 173] on span "Этапы" at bounding box center [238, 163] width 79 height 21
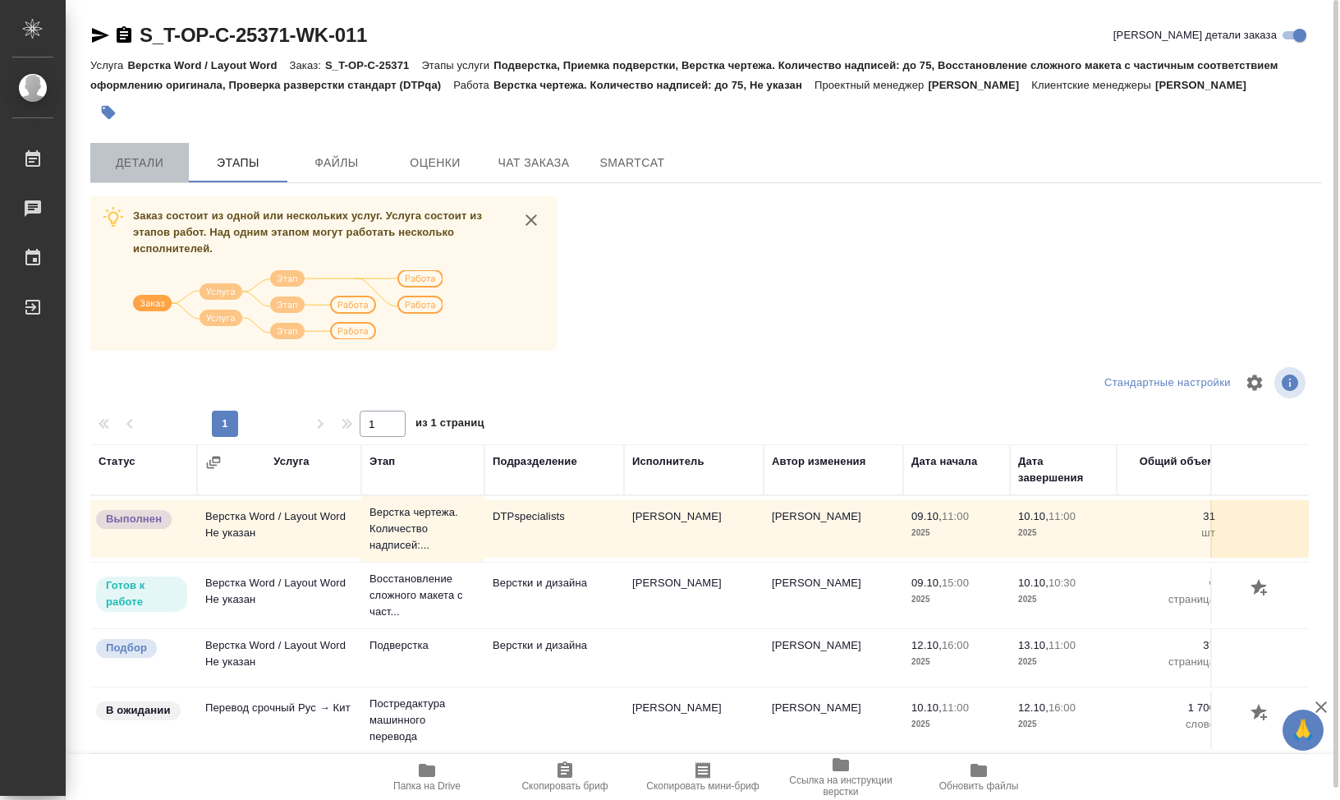
click at [136, 172] on span "Детали" at bounding box center [139, 163] width 79 height 21
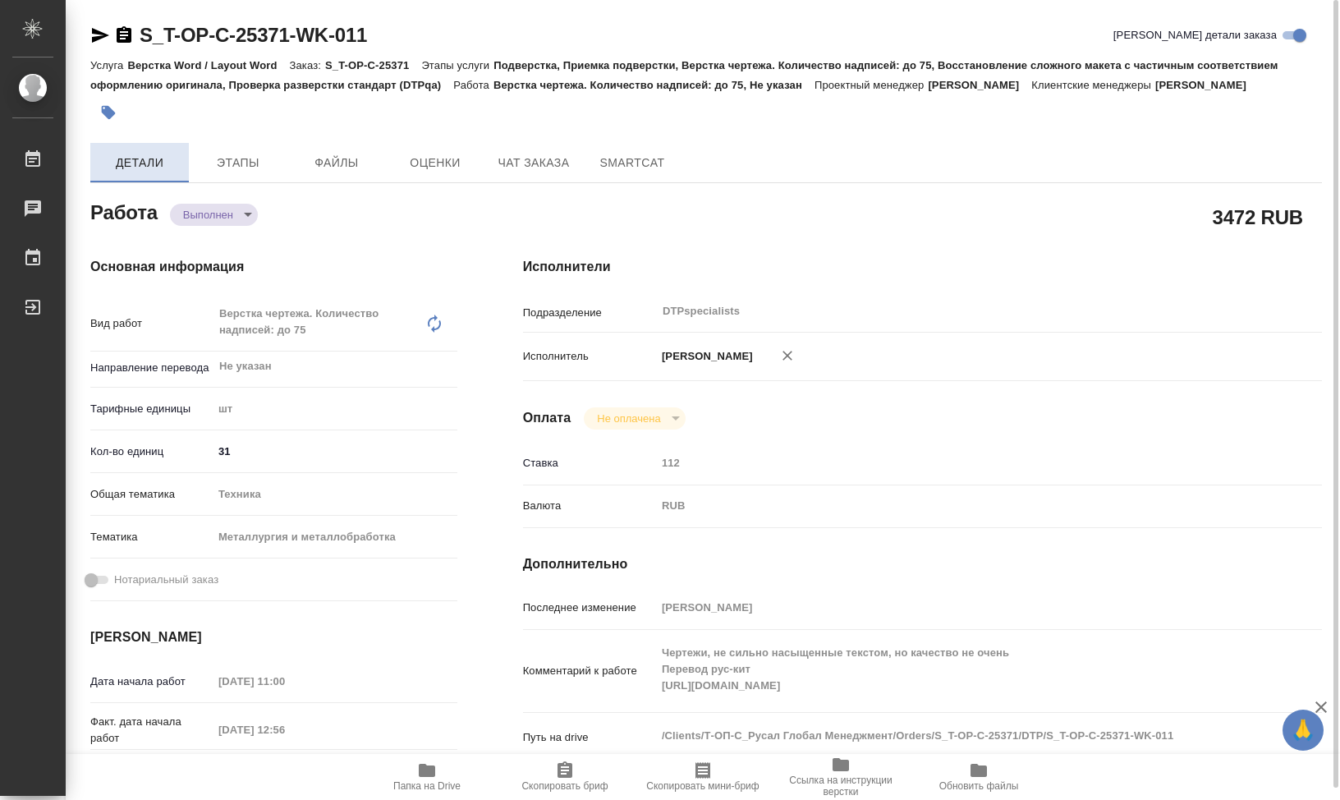
type textarea "x"
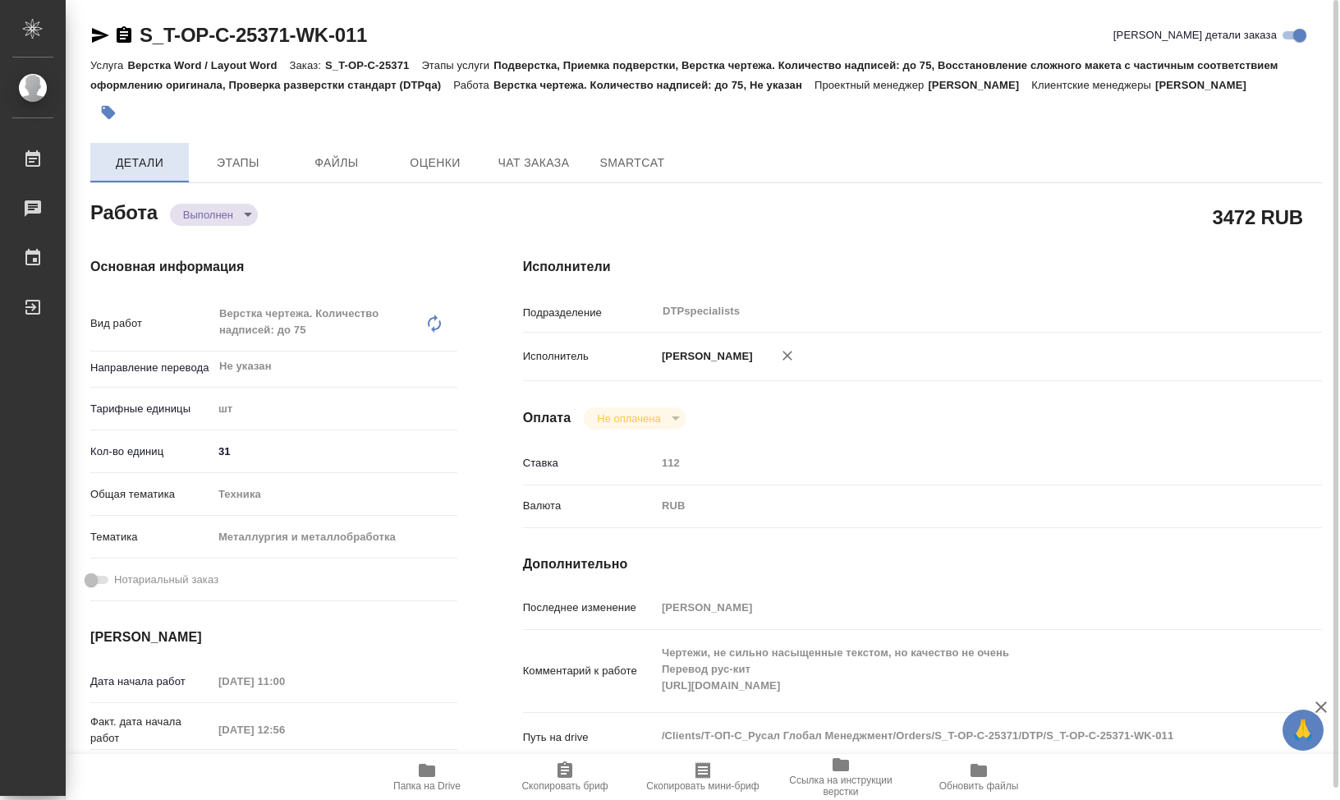
type textarea "x"
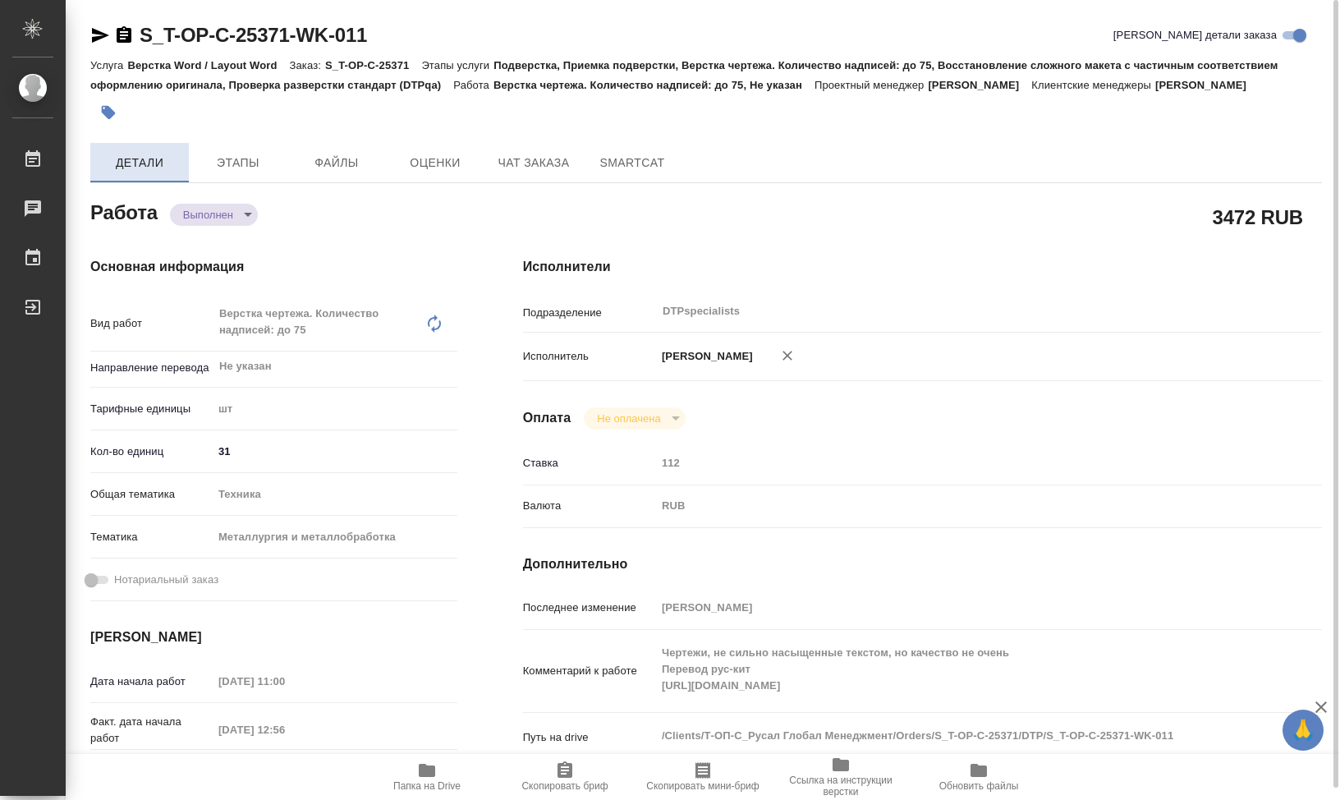
type textarea "x"
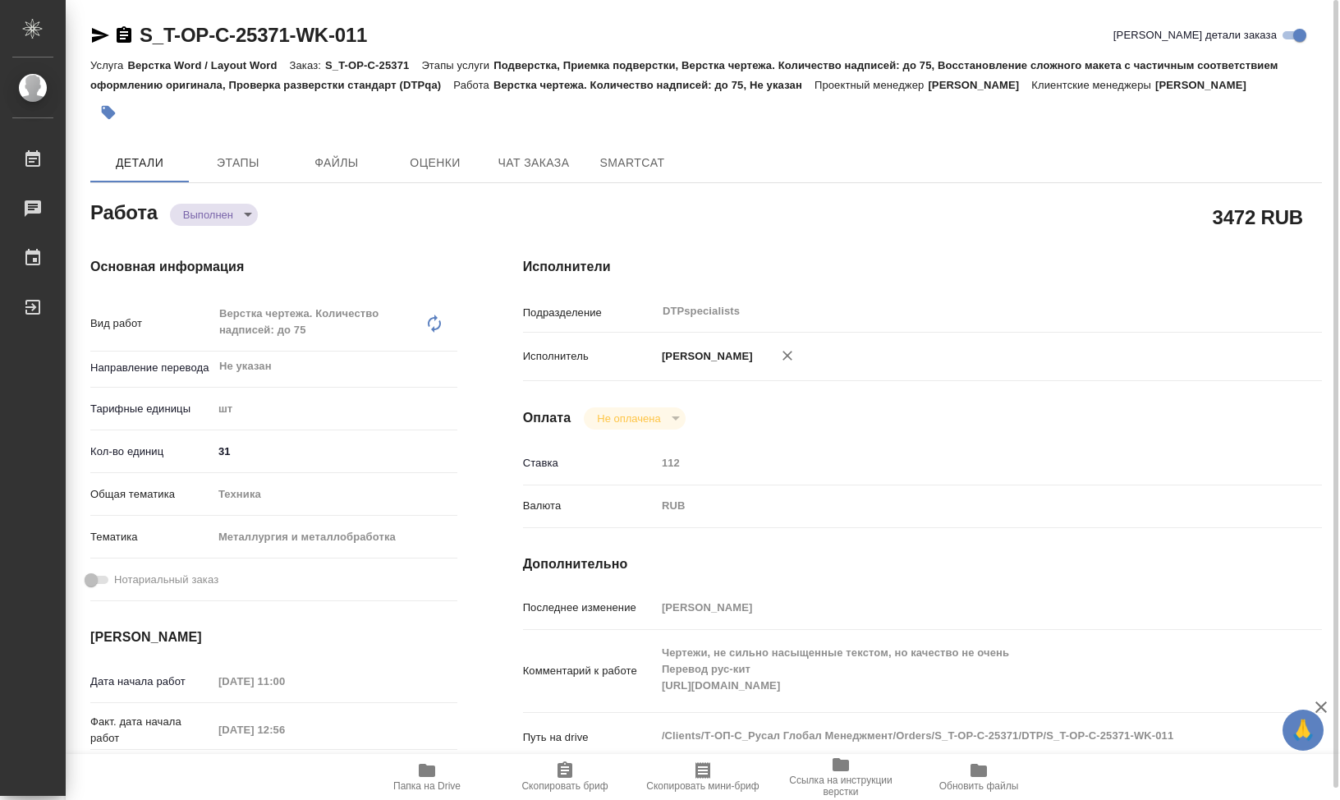
type textarea "x"
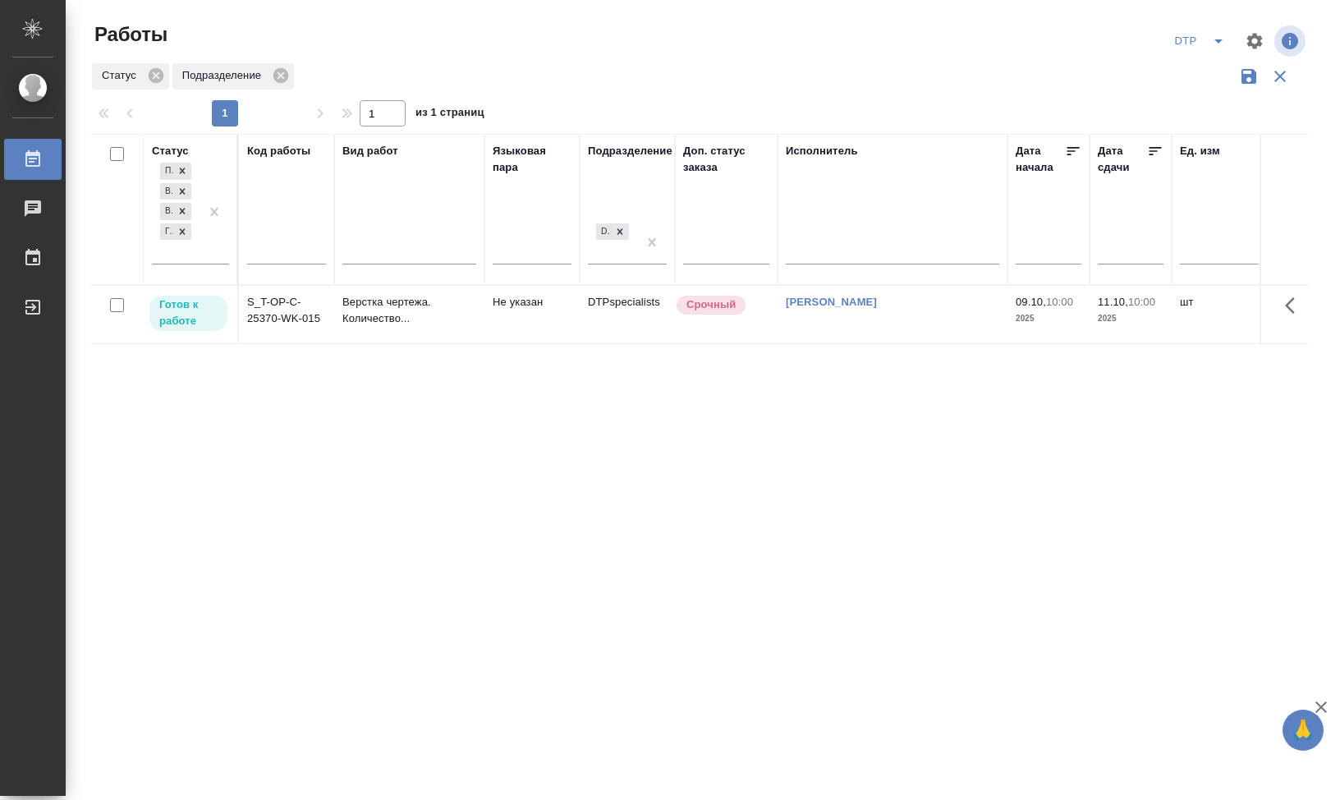
click at [269, 302] on td "S_T-OP-C-25370-WK-015" at bounding box center [286, 314] width 95 height 57
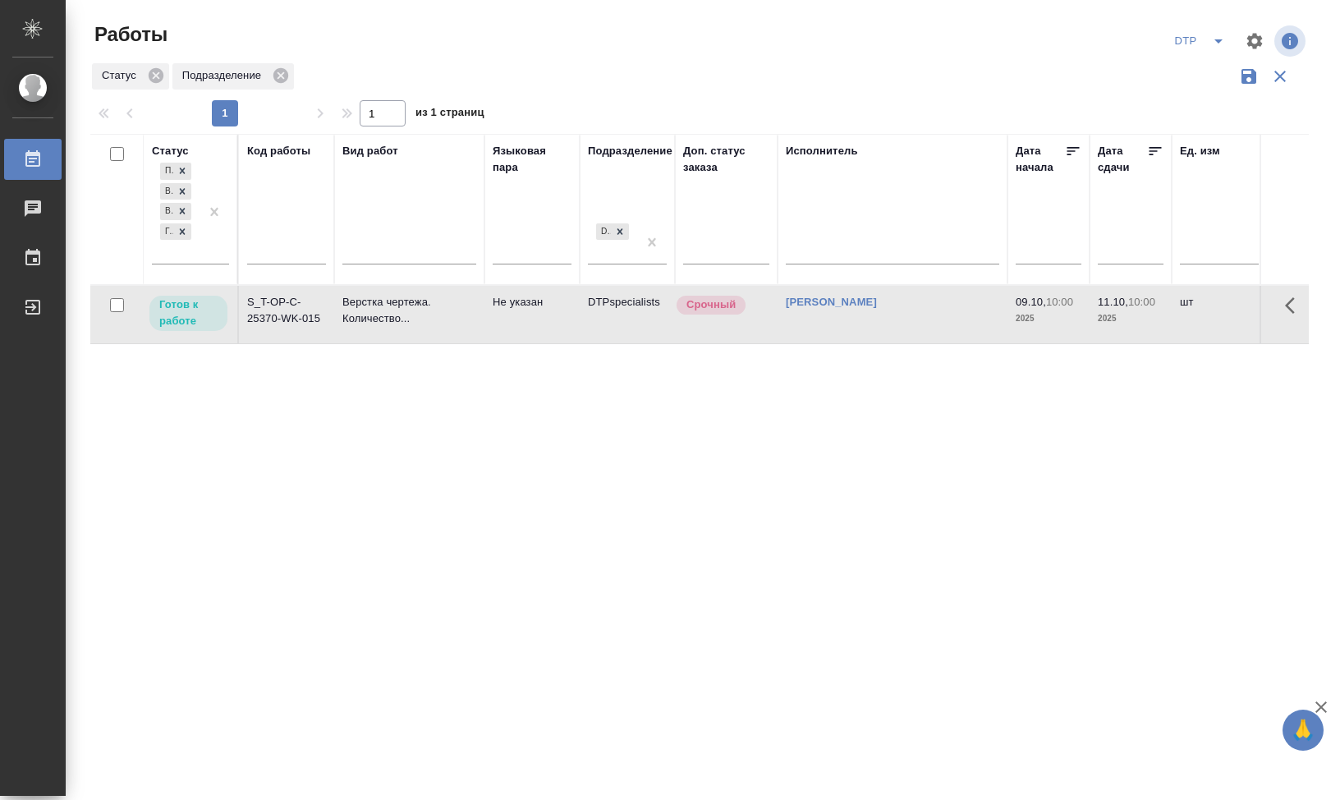
click at [269, 302] on td "S_T-OP-C-25370-WK-015" at bounding box center [286, 314] width 95 height 57
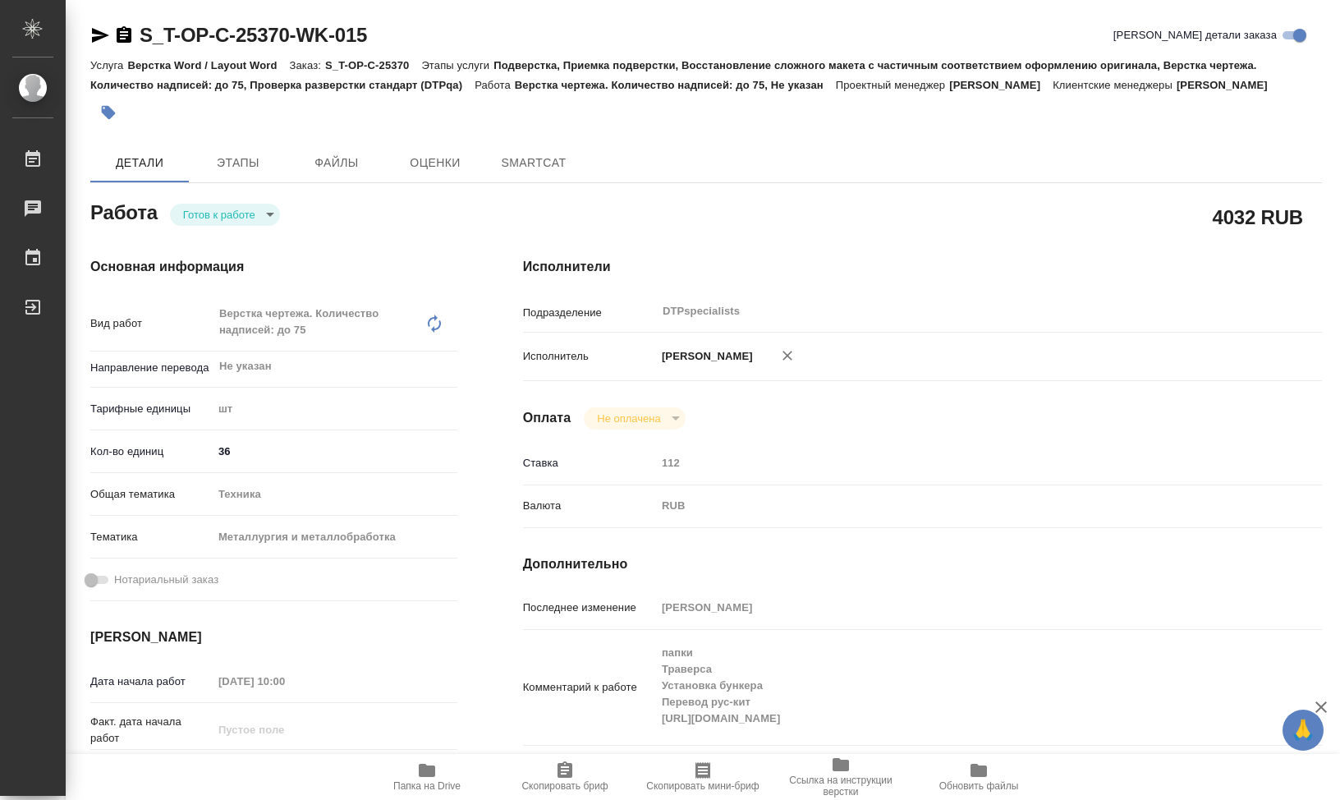
type textarea "x"
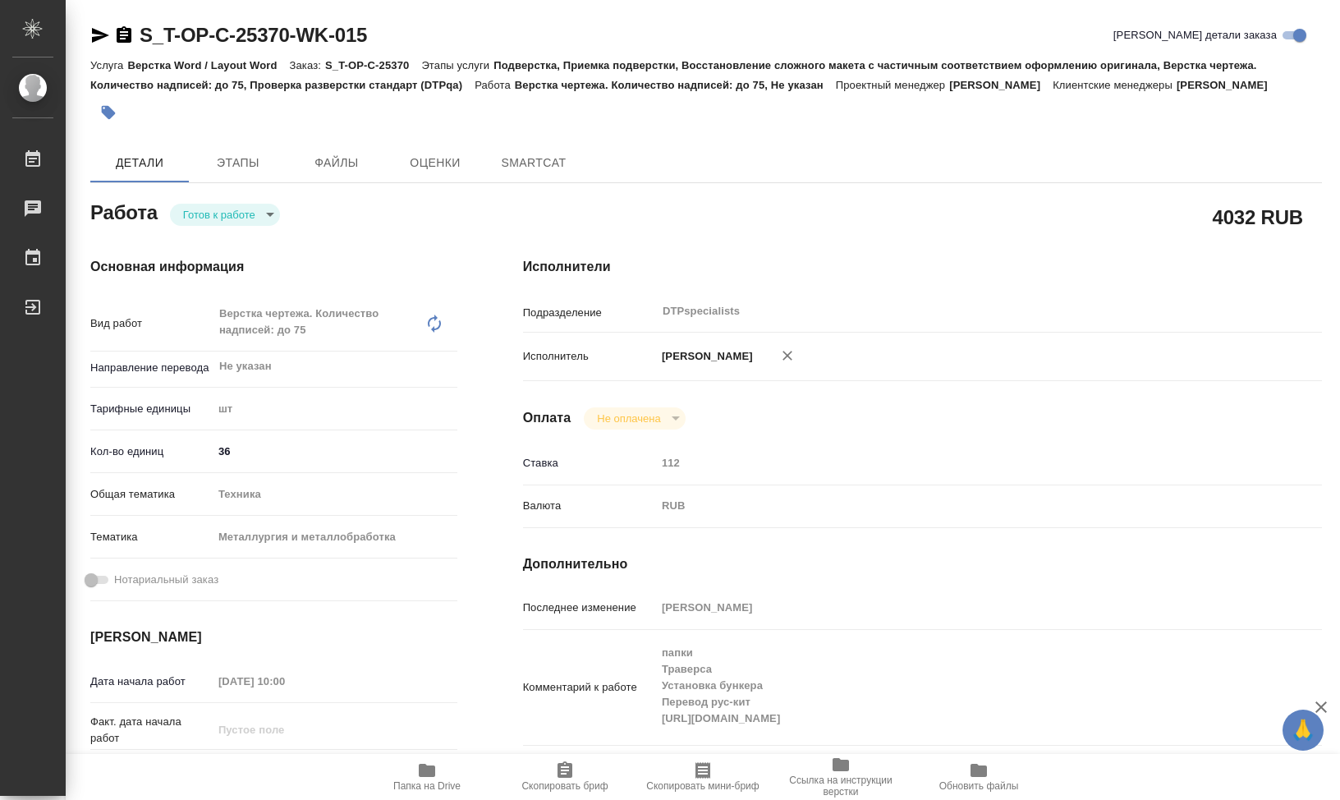
type textarea "x"
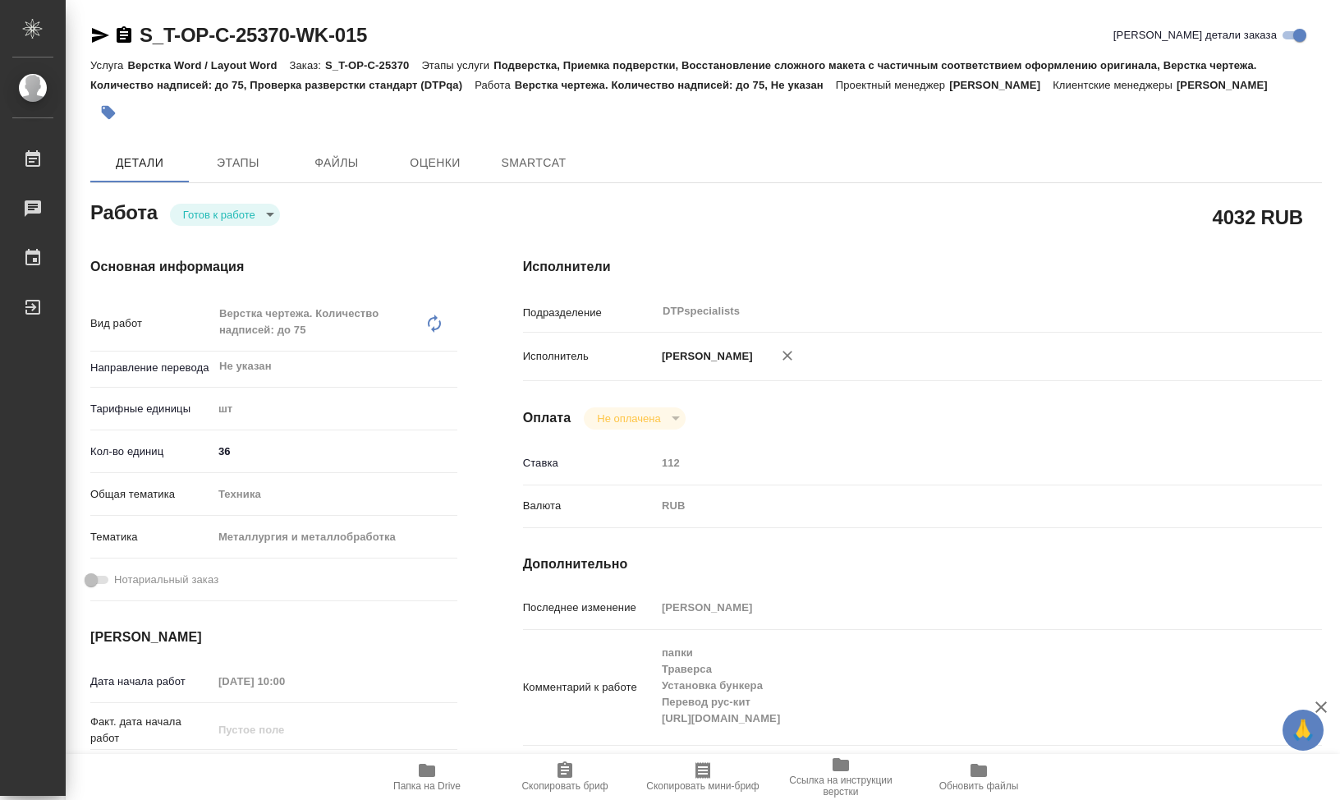
type textarea "x"
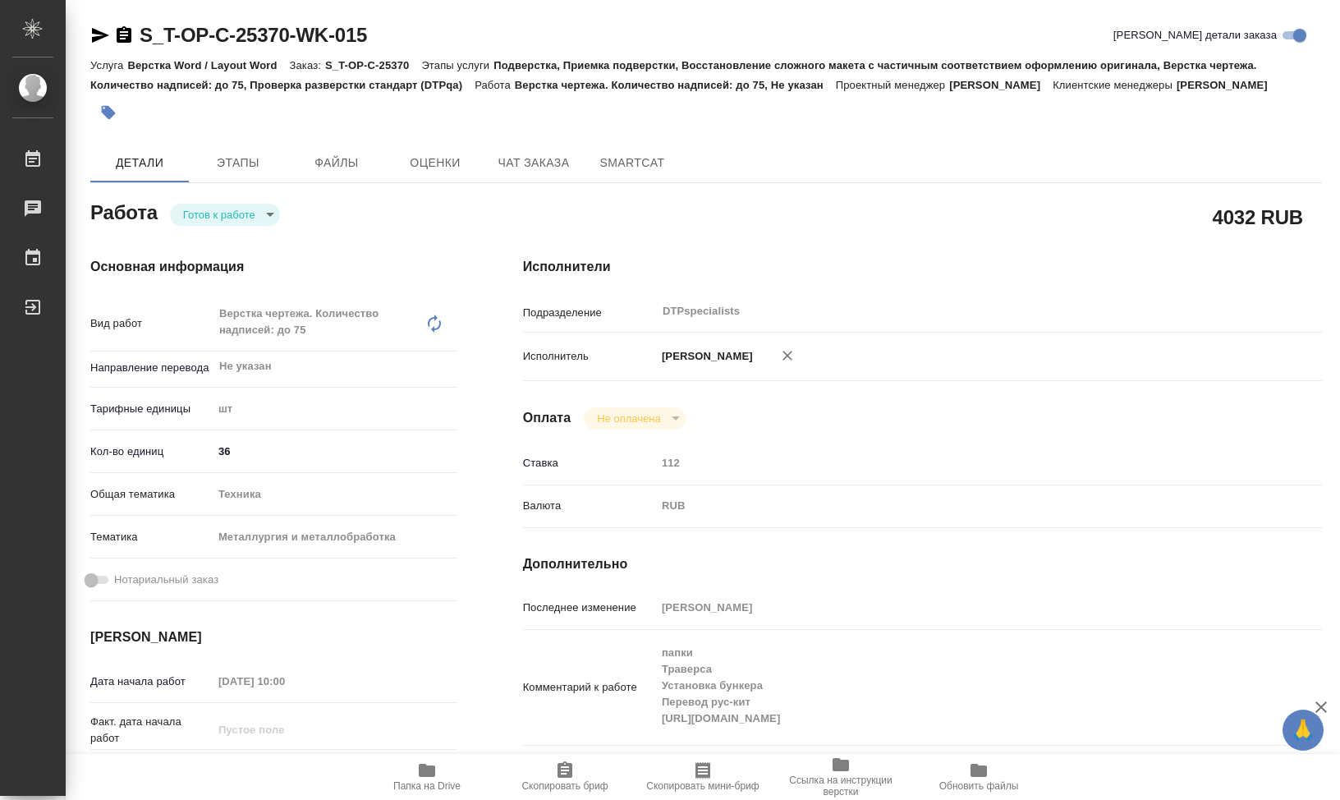
type textarea "x"
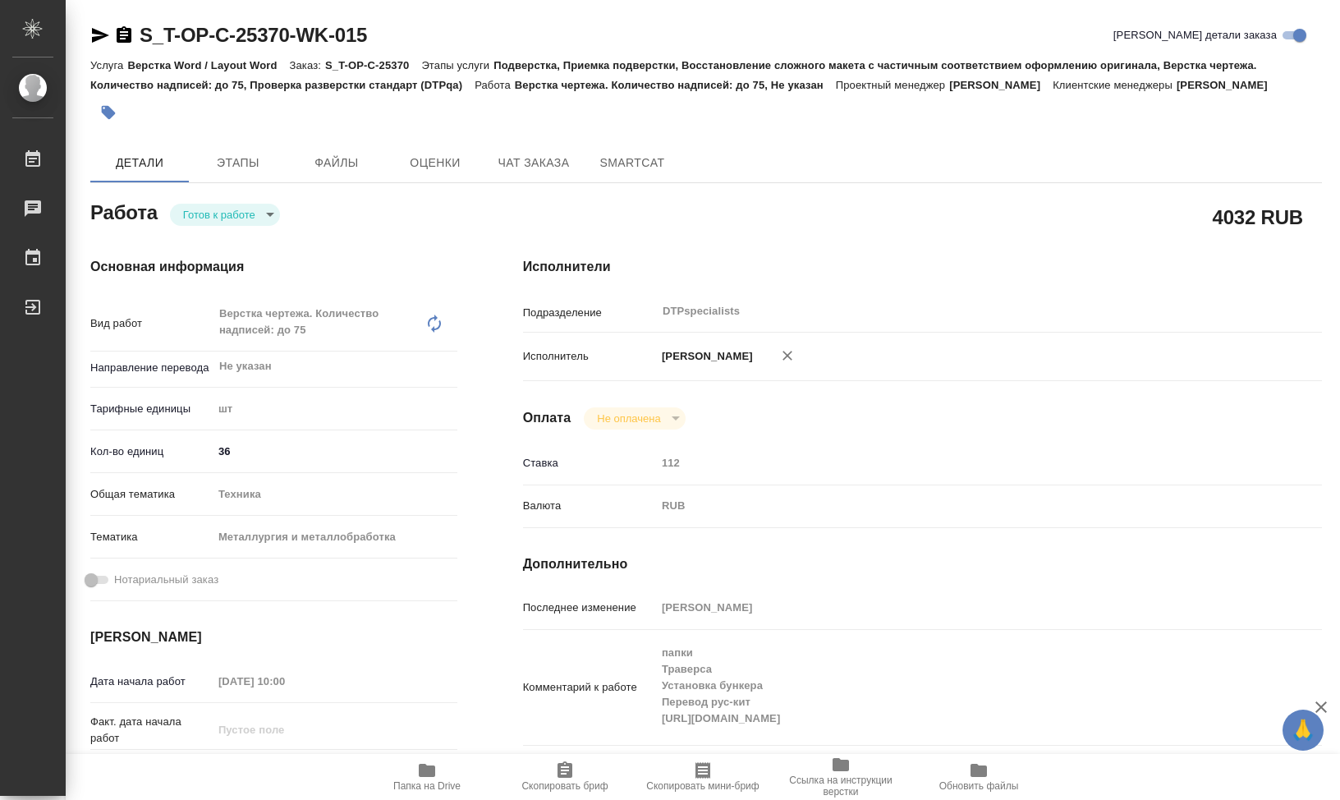
type textarea "x"
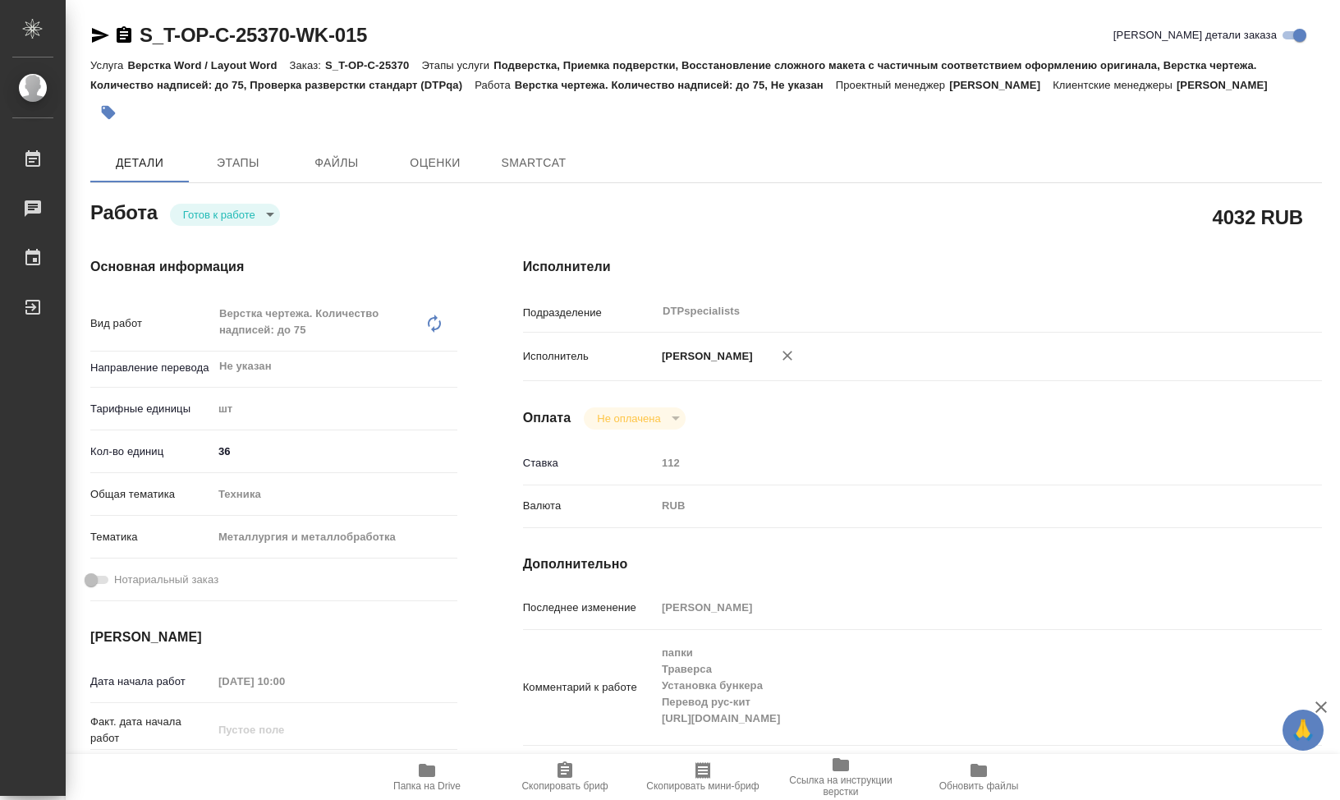
type textarea "x"
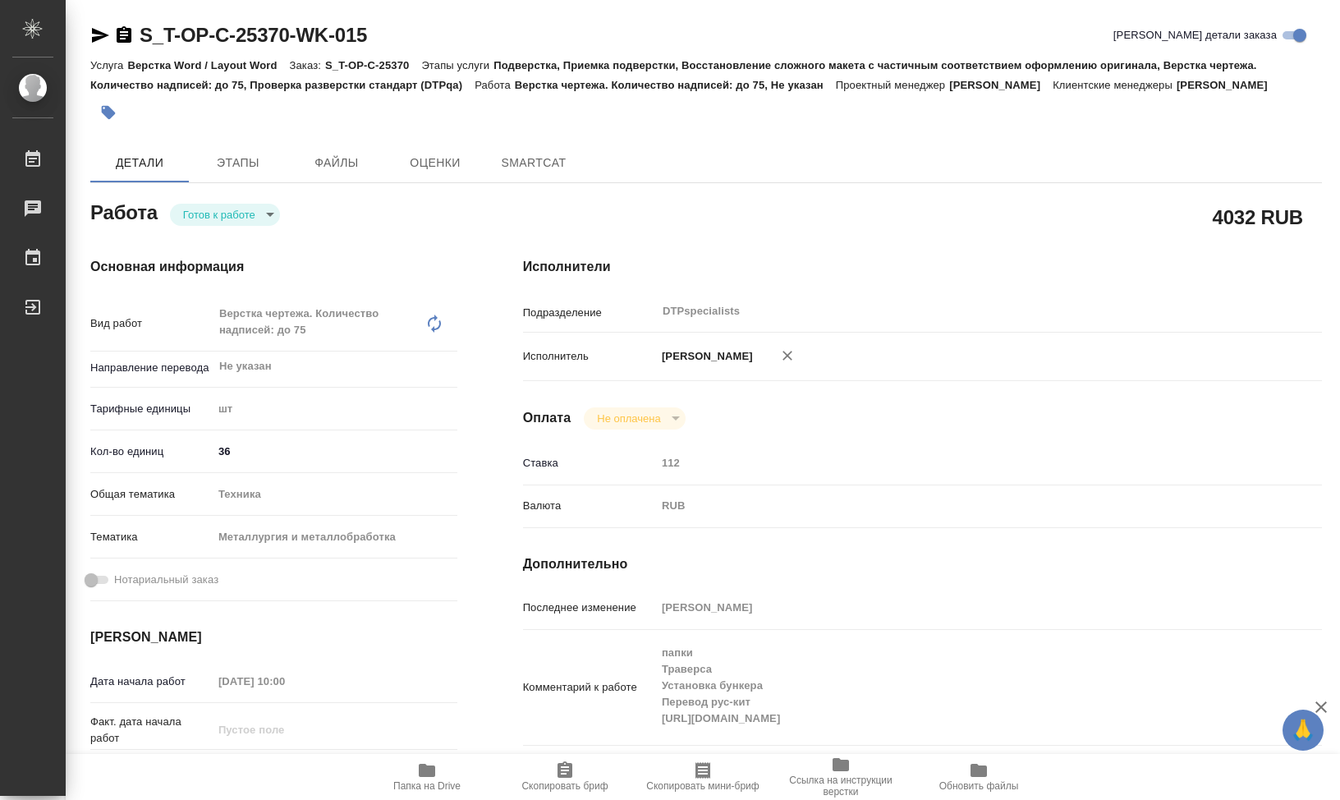
type textarea "x"
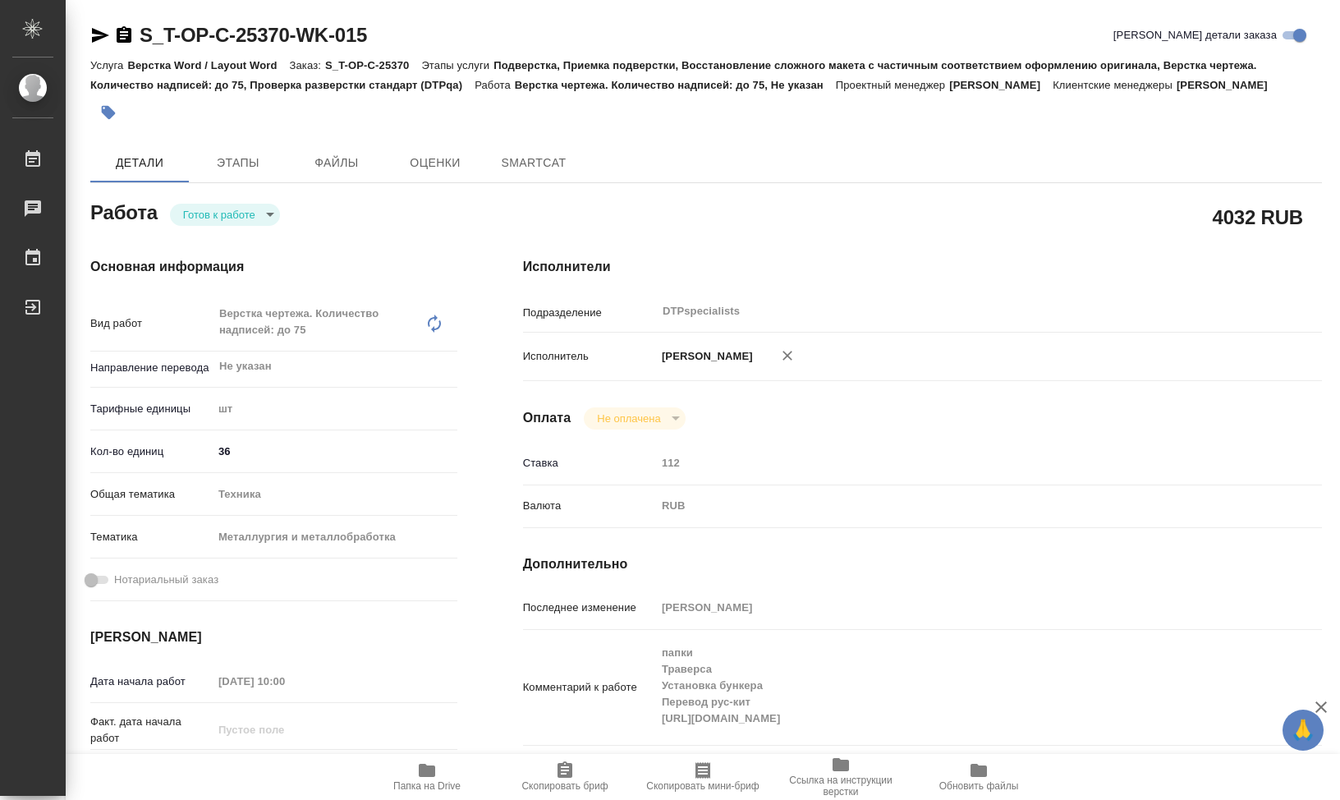
type textarea "x"
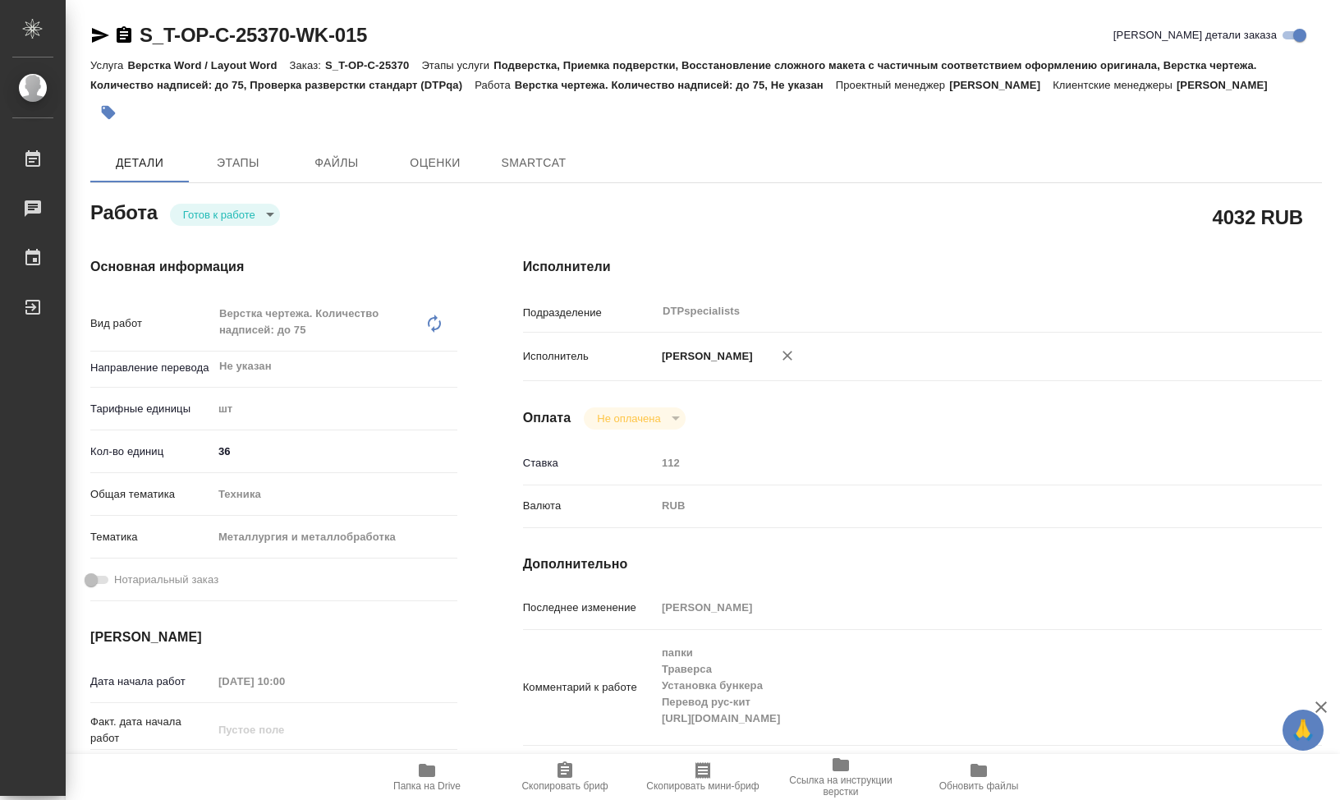
type textarea "x"
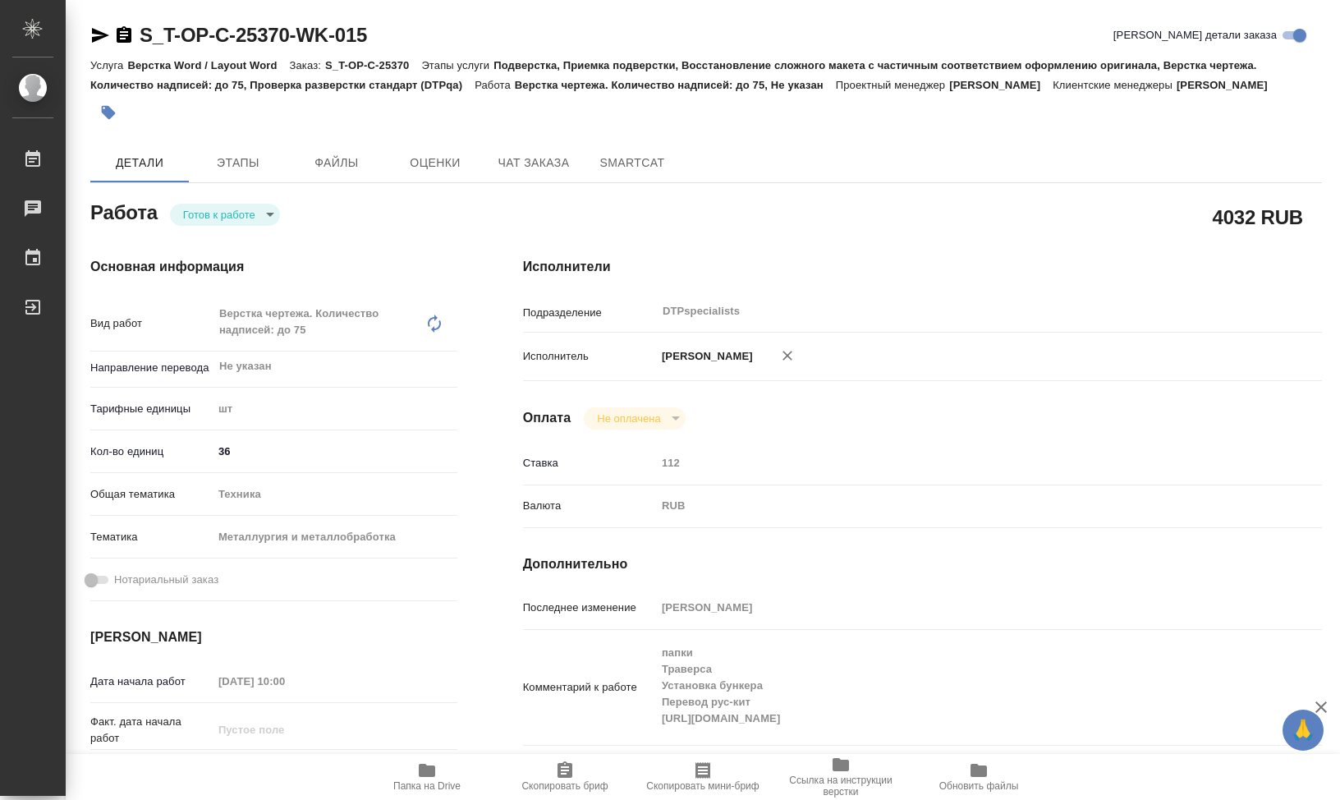
type textarea "x"
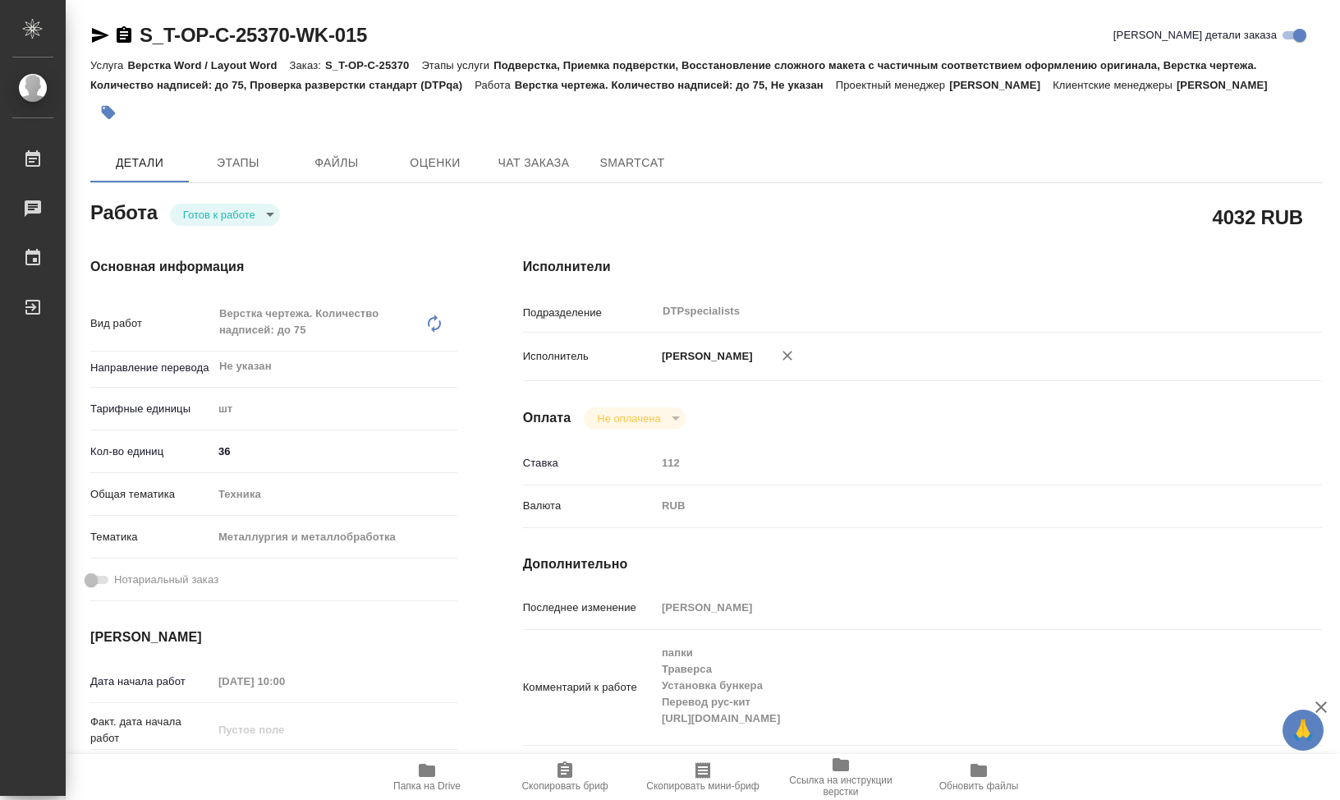
type textarea "x"
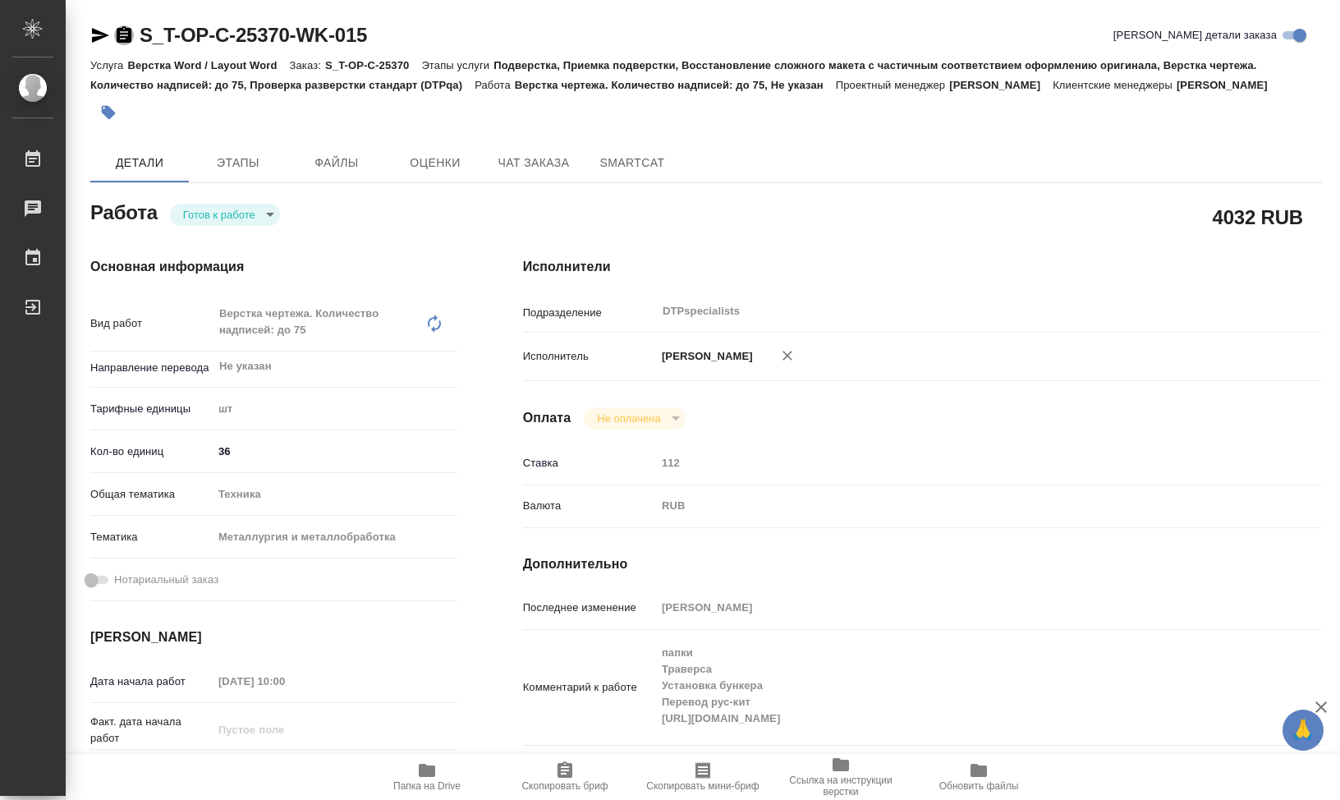
click at [119, 36] on icon "button" at bounding box center [124, 34] width 15 height 16
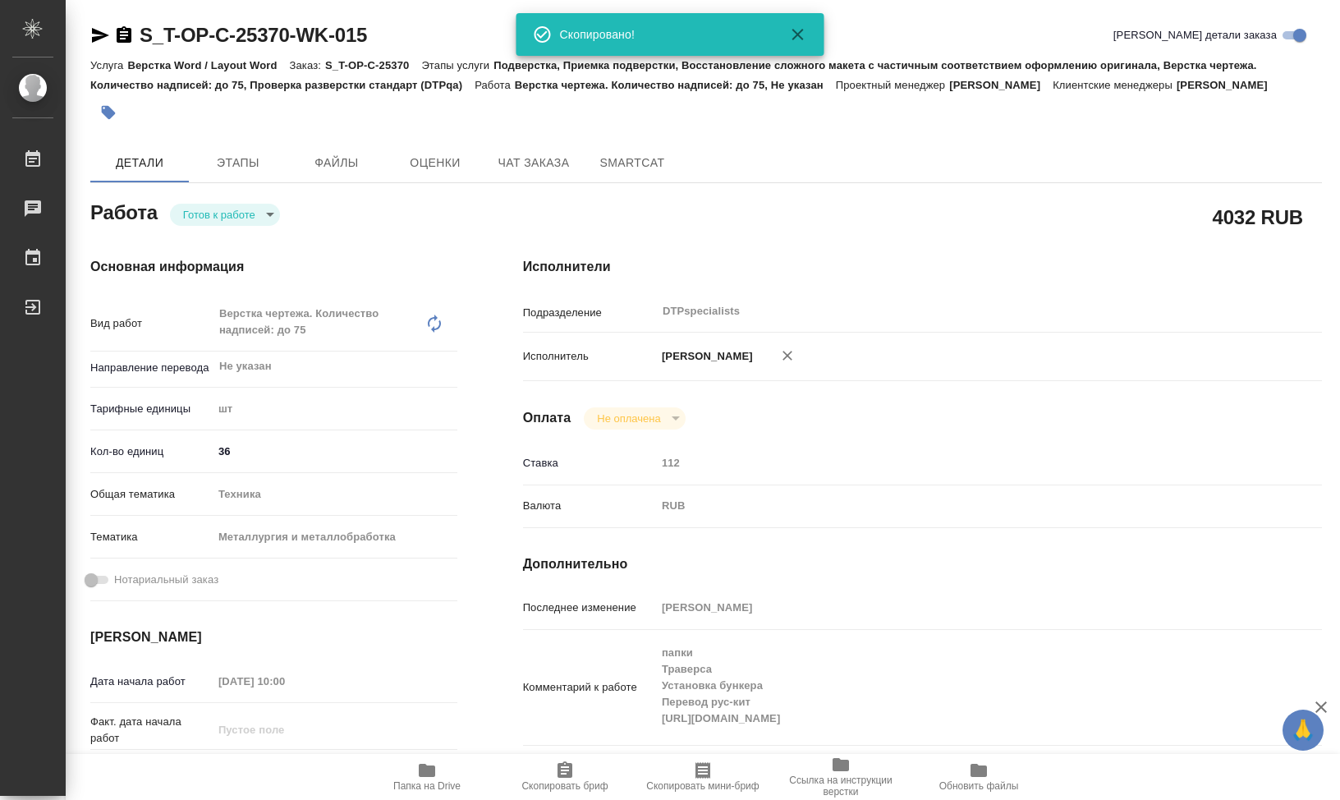
type textarea "x"
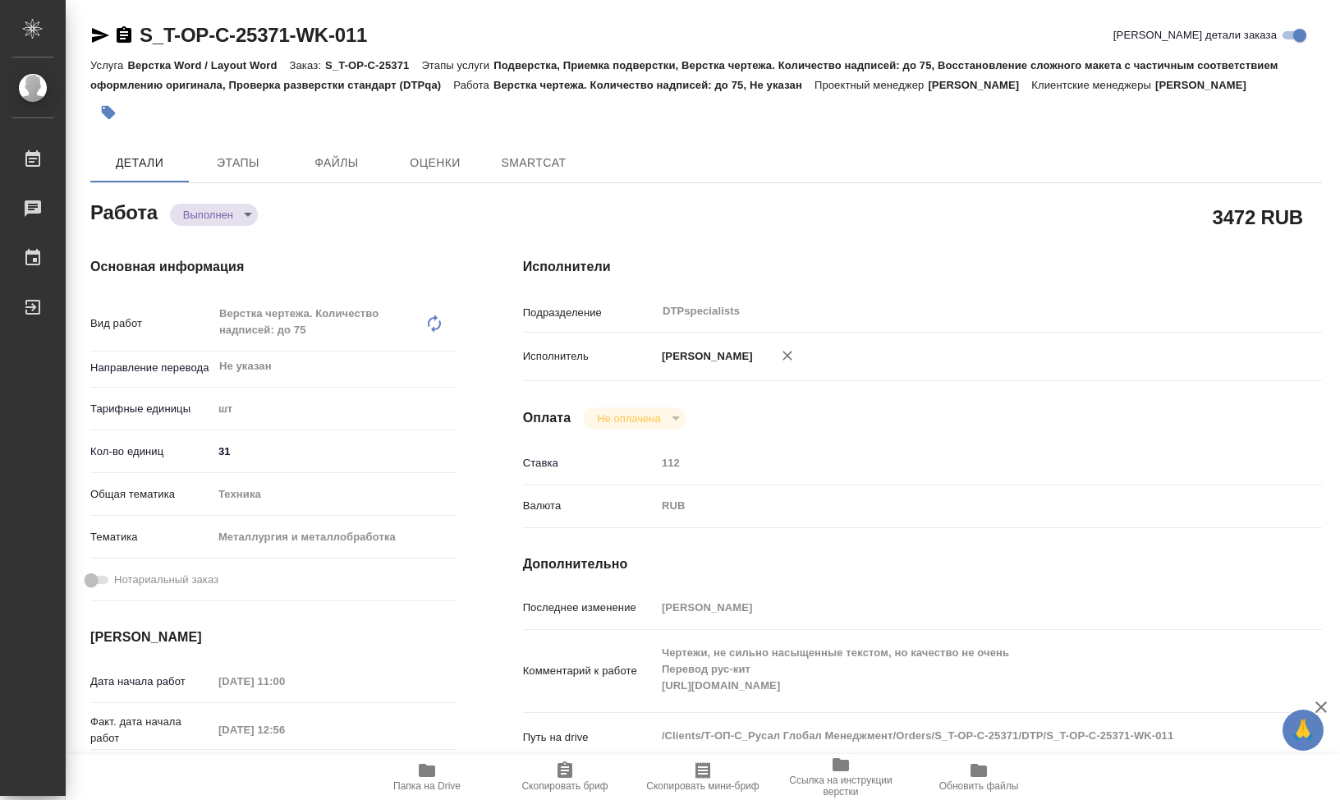
type textarea "x"
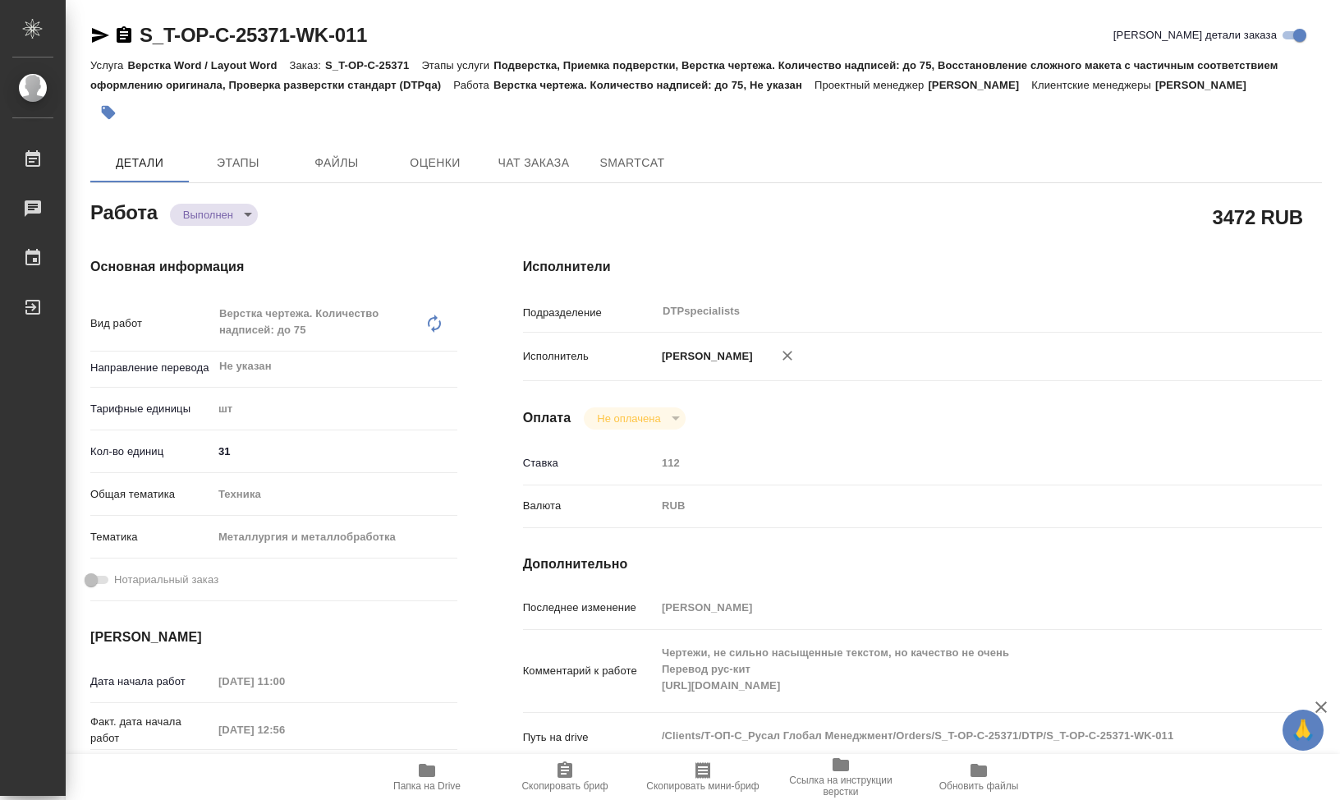
type textarea "x"
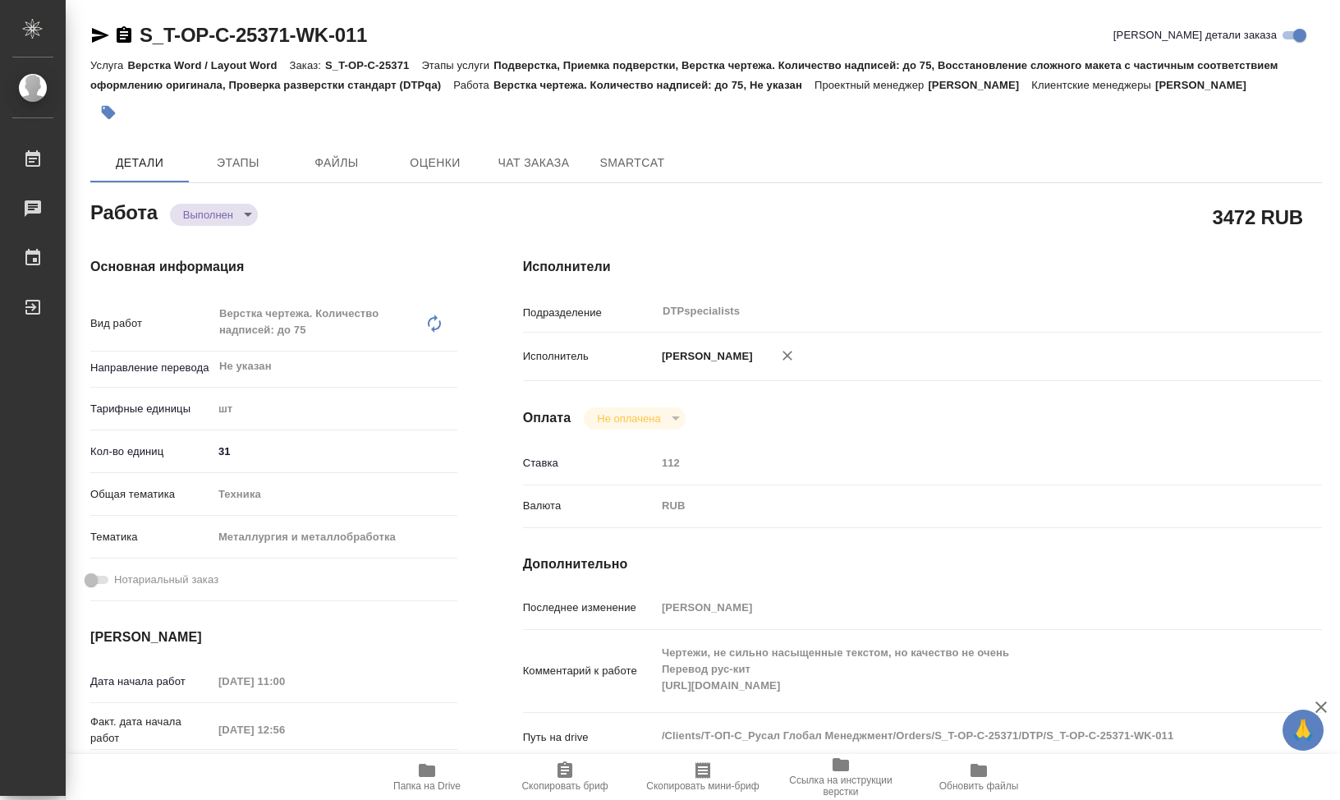
type textarea "x"
